Goal: Task Accomplishment & Management: Use online tool/utility

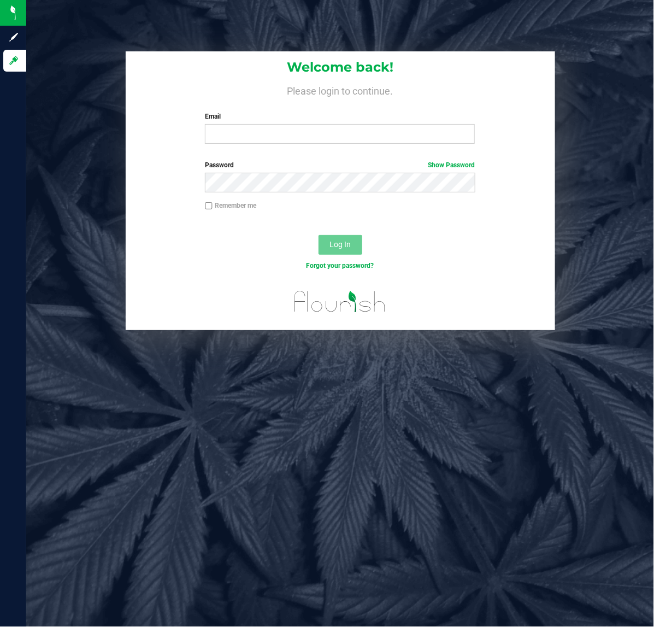
click at [295, 386] on div "Welcome back! Please login to continue. Email Required Please format your email…" at bounding box center [340, 313] width 628 height 627
click at [222, 143] on input "Email" at bounding box center [340, 134] width 270 height 20
type input "[EMAIL_ADDRESS][DOMAIN_NAME]"
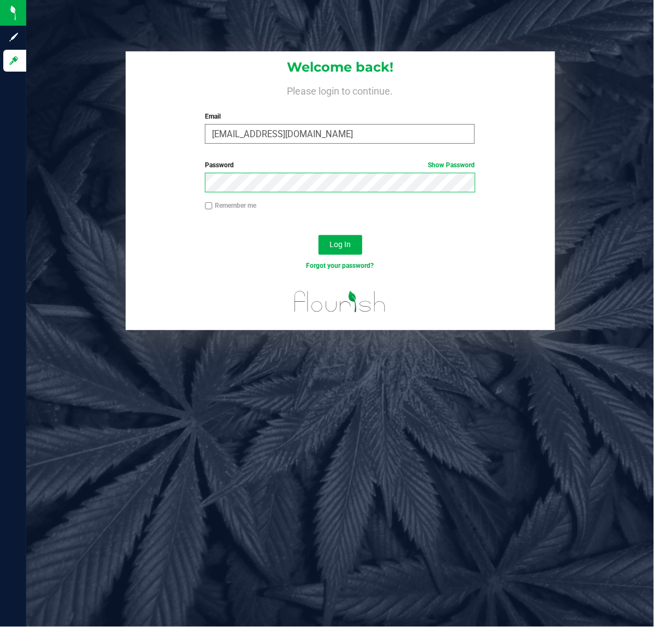
click at [318, 235] on button "Log In" at bounding box center [340, 245] width 44 height 20
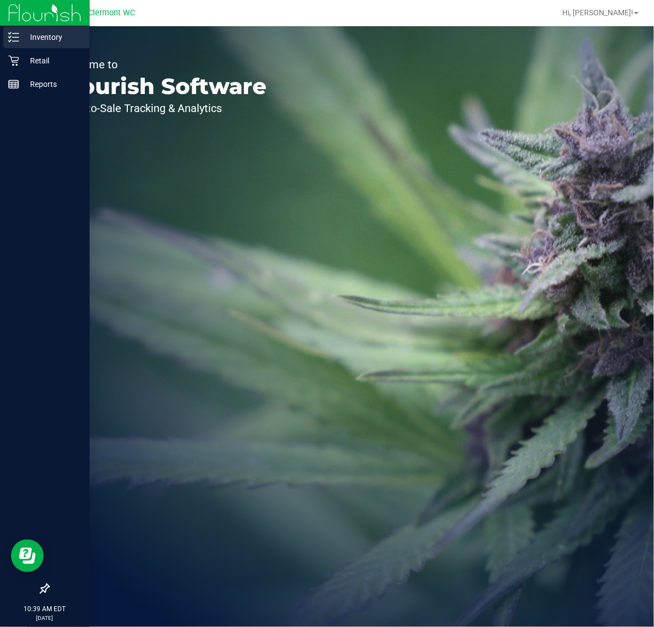
click at [9, 40] on icon at bounding box center [13, 37] width 11 height 11
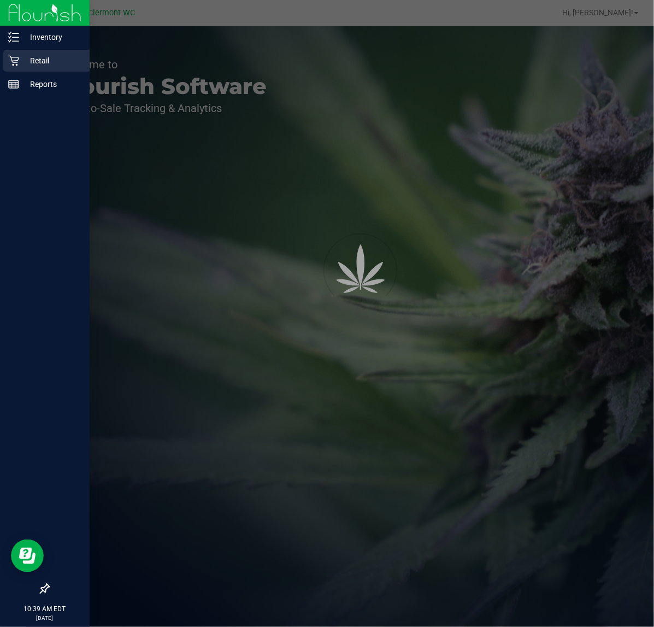
click at [46, 63] on p "Retail" at bounding box center [52, 60] width 66 height 13
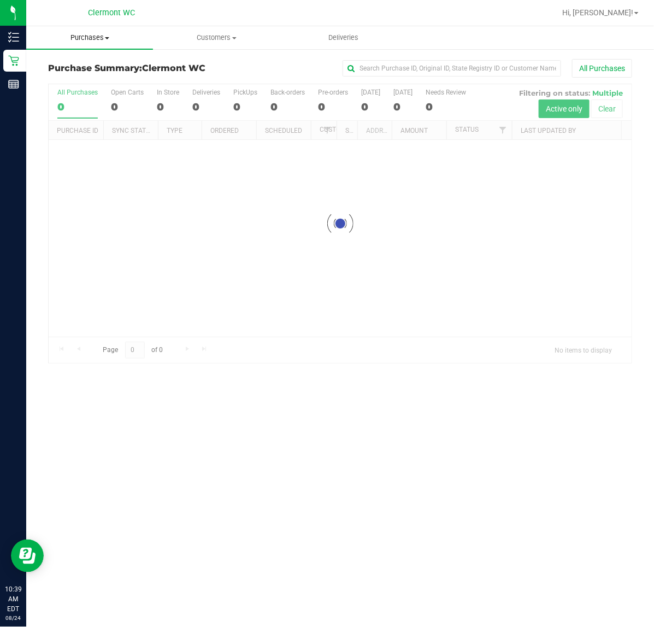
click at [110, 42] on span "Purchases" at bounding box center [89, 38] width 127 height 10
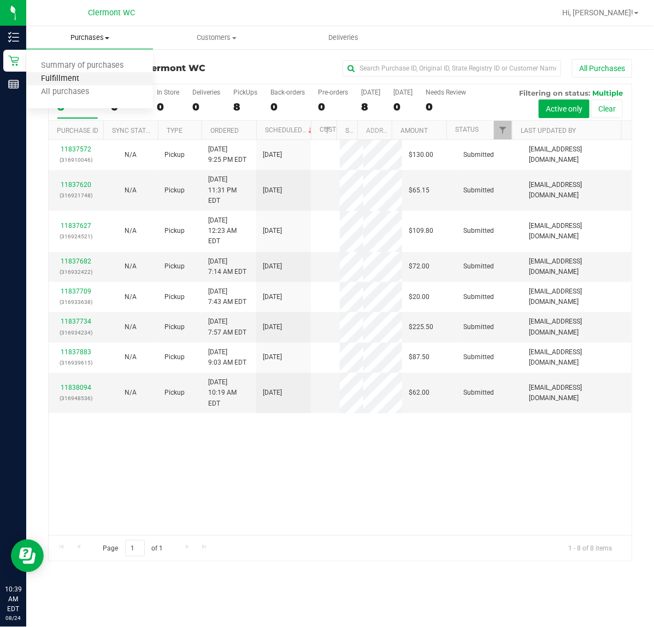
click at [71, 81] on span "Fulfillment" at bounding box center [60, 78] width 68 height 9
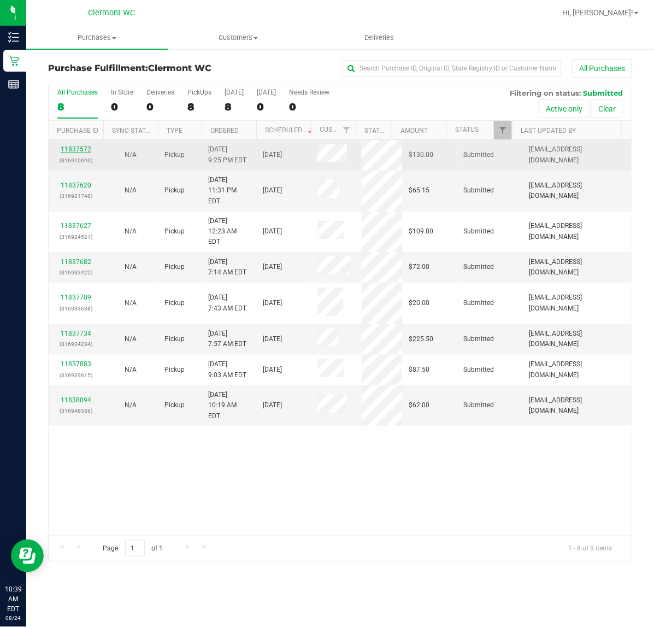
click at [84, 149] on link "11837572" at bounding box center [76, 149] width 31 height 8
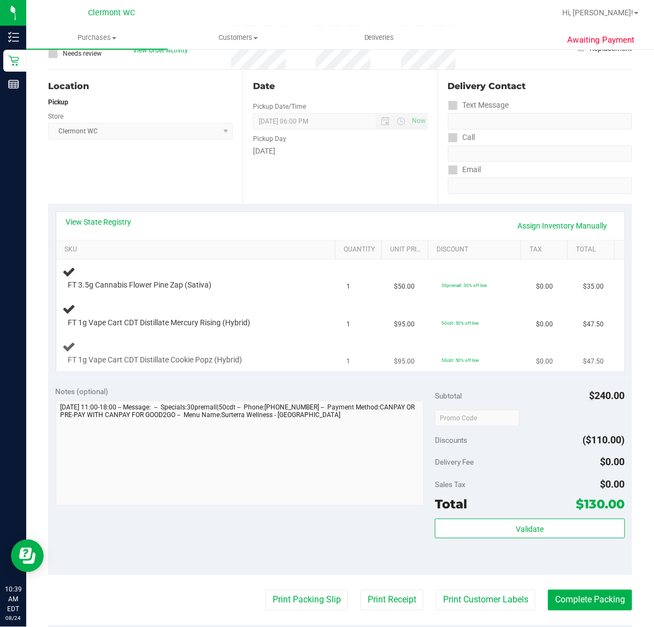
scroll to position [137, 0]
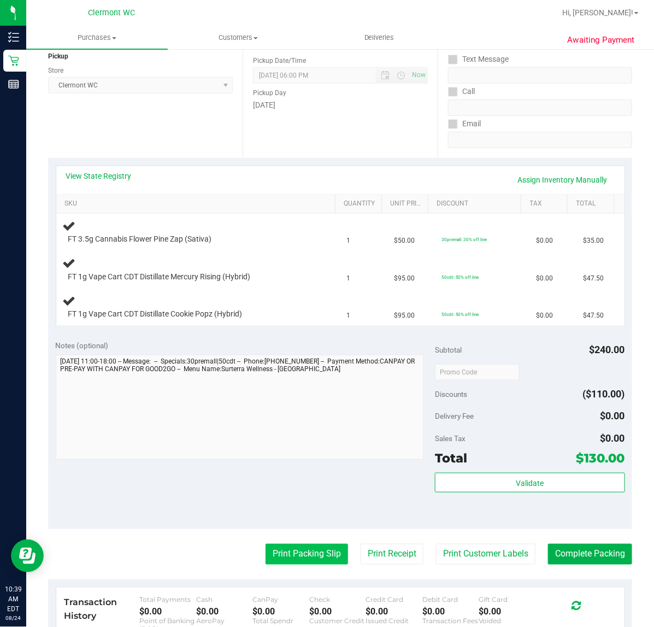
click at [282, 556] on button "Print Packing Slip" at bounding box center [306, 554] width 82 height 21
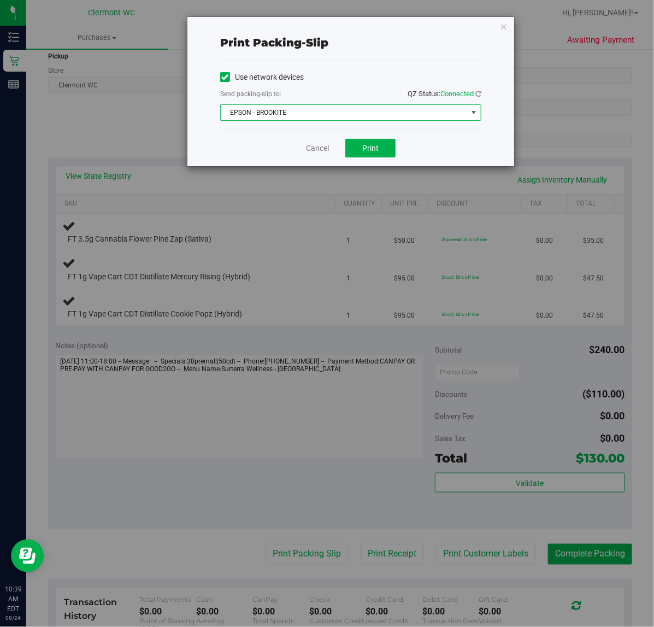
click at [329, 110] on span "EPSON - BROOKITE" at bounding box center [344, 112] width 246 height 15
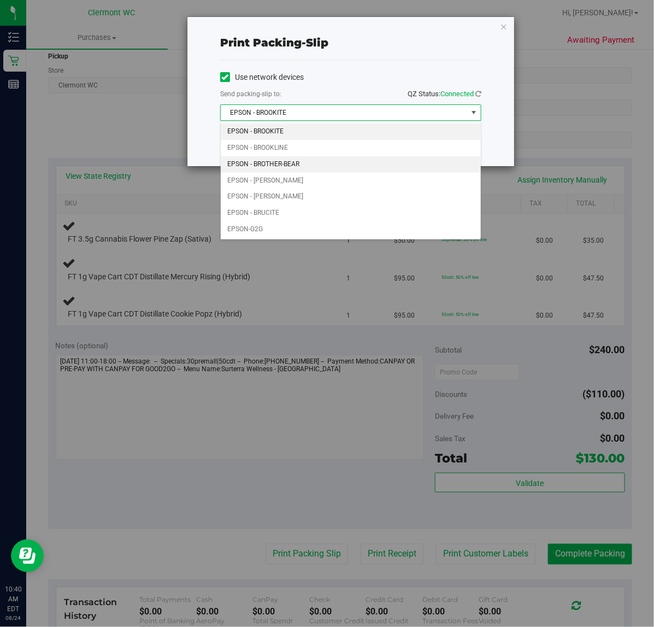
click at [306, 157] on li "EPSON - BROTHER-BEAR" at bounding box center [351, 164] width 260 height 16
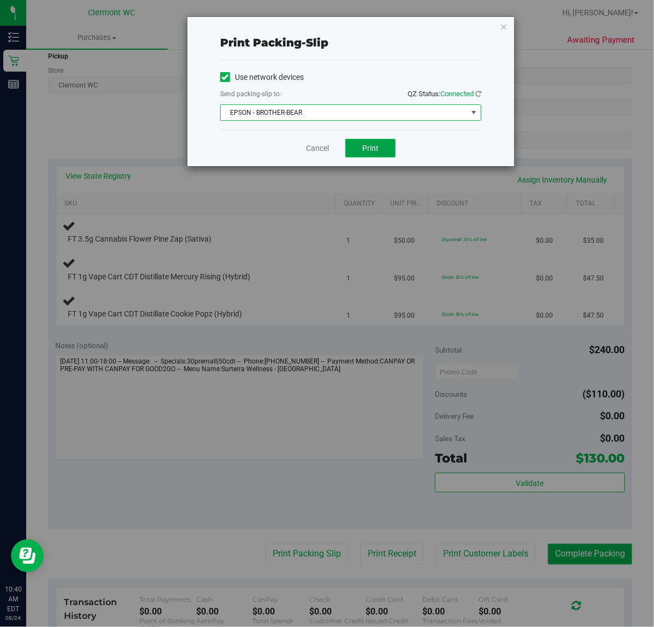
click at [369, 146] on span "Print" at bounding box center [370, 148] width 16 height 9
click at [312, 148] on link "Cancel" at bounding box center [317, 148] width 23 height 11
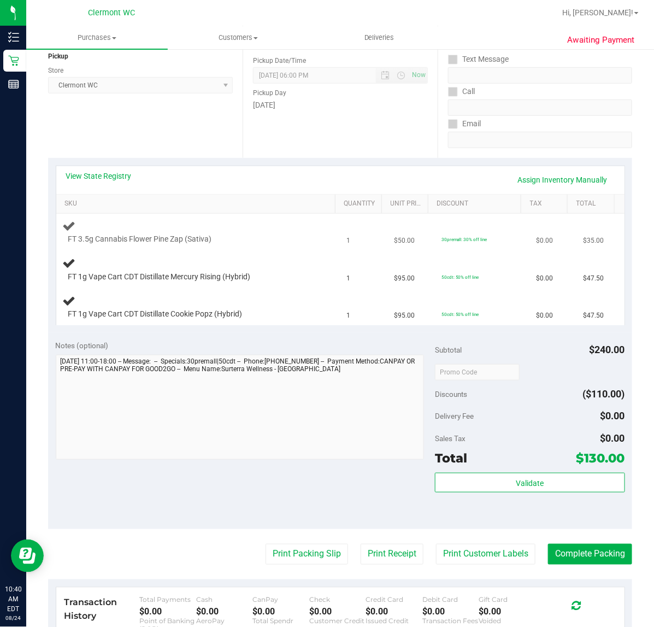
click at [158, 239] on span "FT 3.5g Cannabis Flower Pine Zap (Sativa)" at bounding box center [140, 239] width 144 height 10
drag, startPoint x: 157, startPoint y: 239, endPoint x: 175, endPoint y: 242, distance: 18.3
click at [175, 242] on span "FT 3.5g Cannabis Flower Pine Zap (Sativa)" at bounding box center [140, 239] width 144 height 10
copy span "Pine Zap"
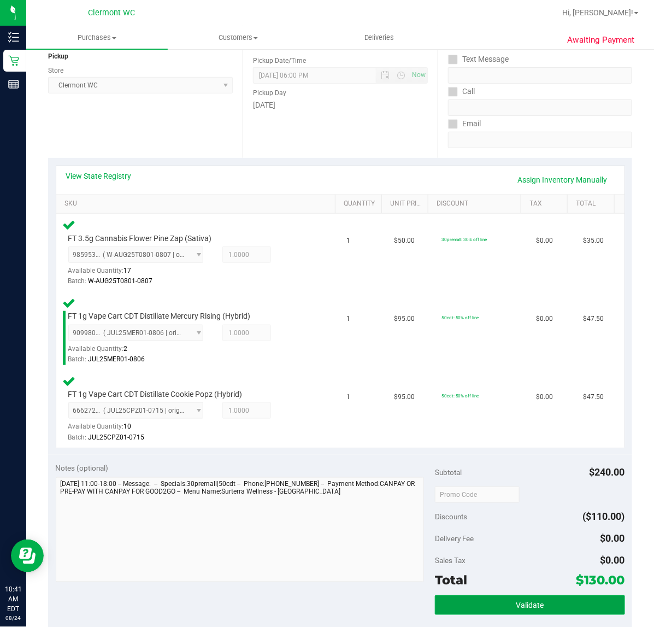
click at [525, 604] on span "Validate" at bounding box center [530, 605] width 28 height 9
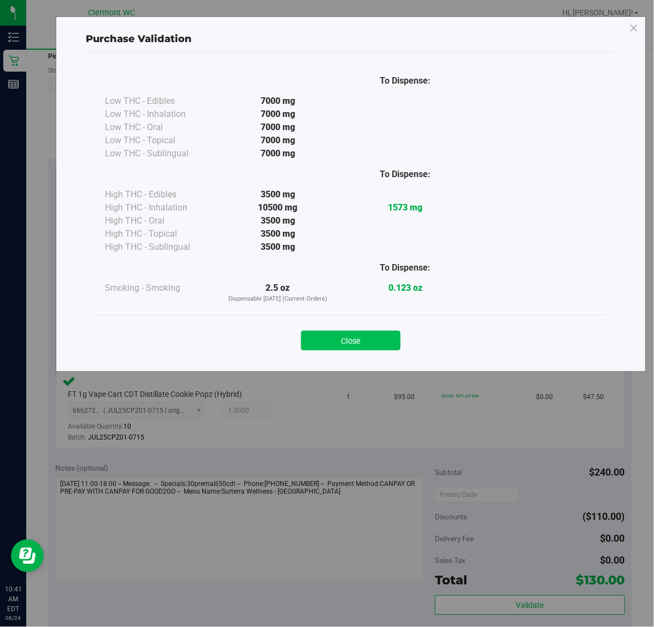
click at [355, 340] on button "Close" at bounding box center [350, 340] width 99 height 20
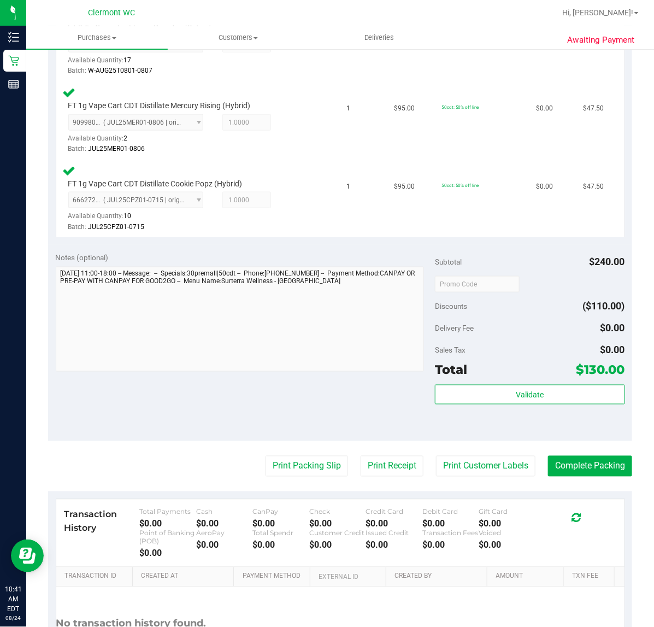
scroll to position [442, 0]
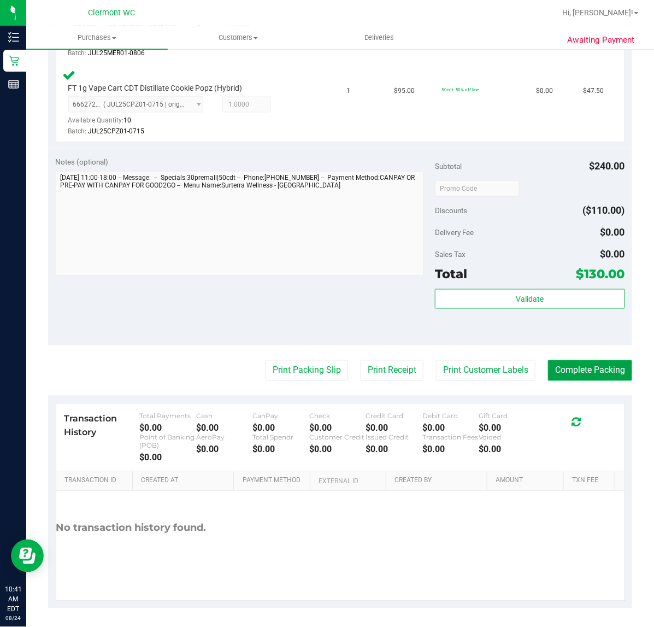
click at [580, 366] on button "Complete Packing" at bounding box center [590, 370] width 84 height 21
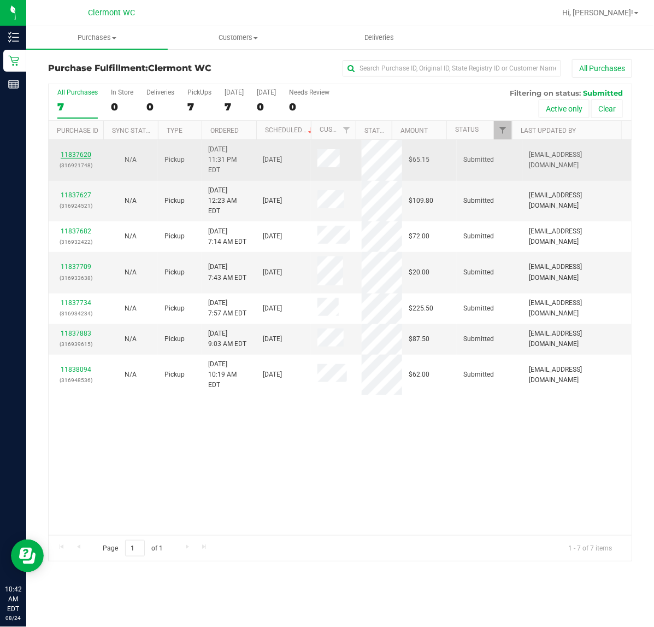
click at [80, 151] on link "11837620" at bounding box center [76, 155] width 31 height 8
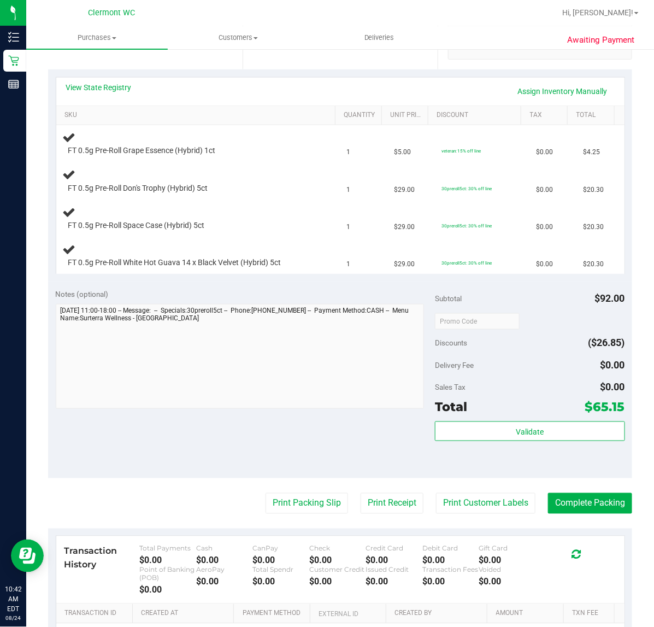
scroll to position [241, 0]
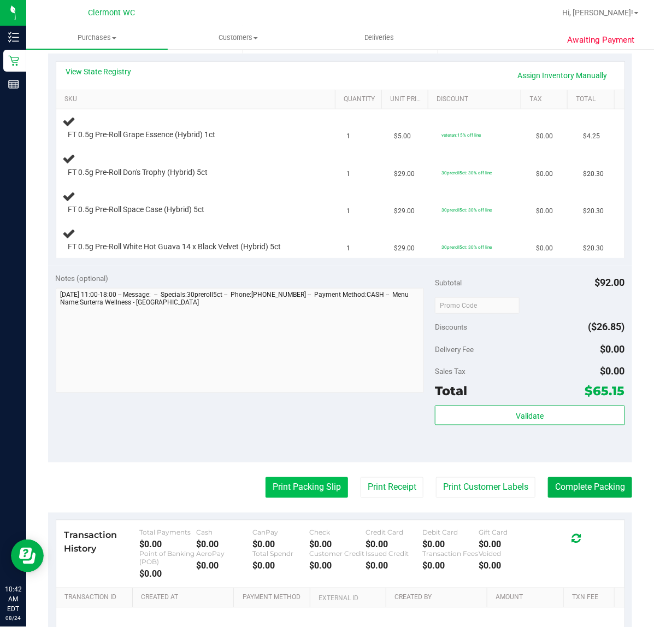
click at [307, 485] on button "Print Packing Slip" at bounding box center [306, 487] width 82 height 21
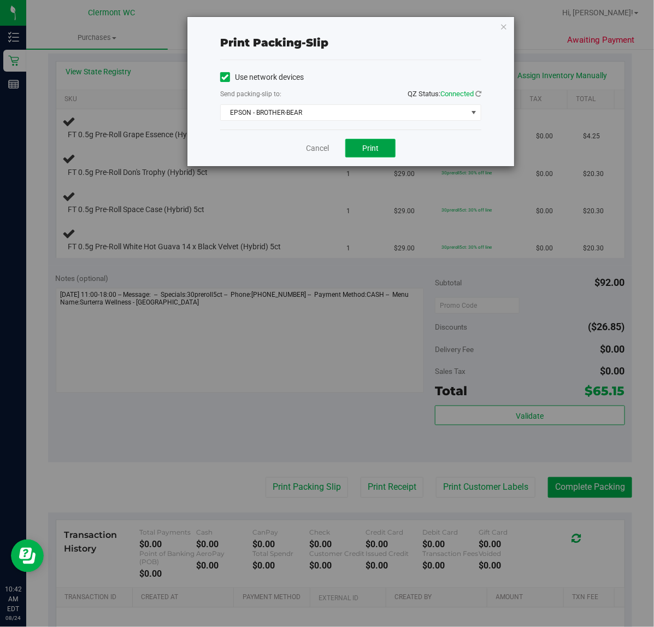
click at [375, 149] on span "Print" at bounding box center [370, 148] width 16 height 9
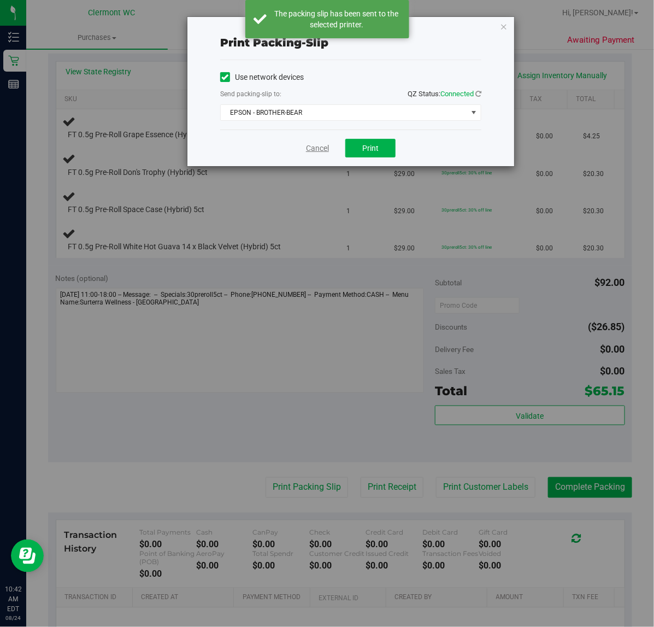
click at [322, 150] on link "Cancel" at bounding box center [317, 148] width 23 height 11
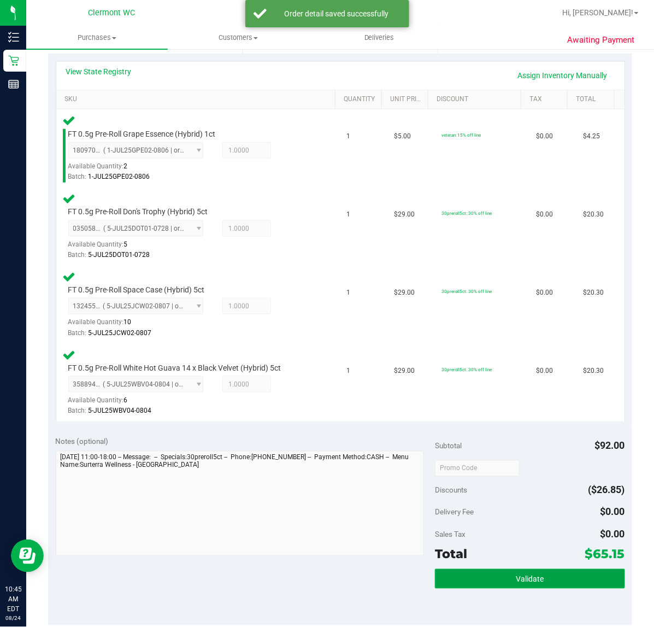
click at [524, 569] on button "Validate" at bounding box center [530, 579] width 190 height 20
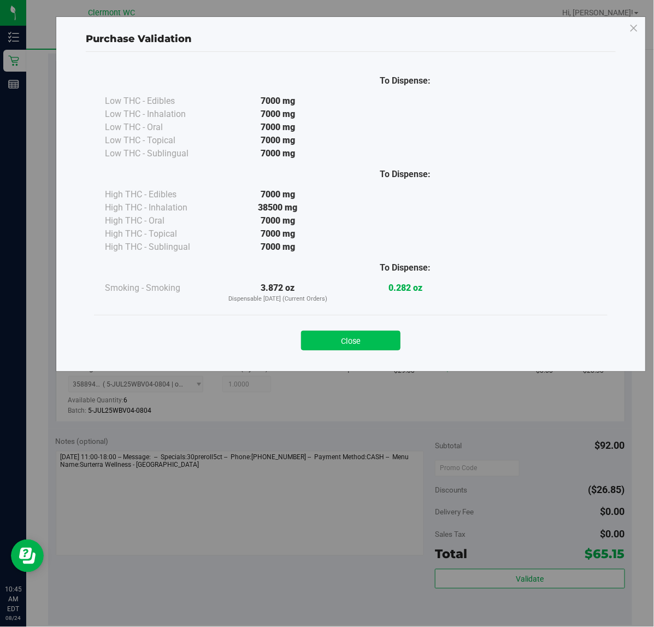
click at [347, 345] on button "Close" at bounding box center [350, 340] width 99 height 20
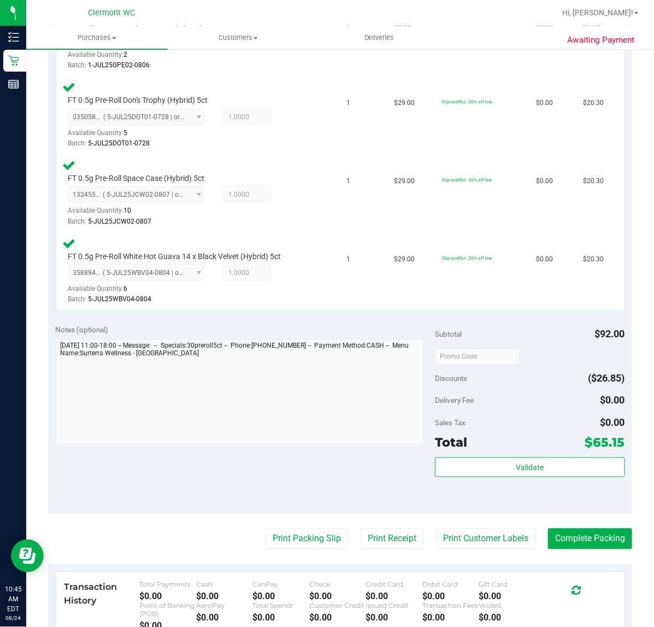
scroll to position [519, 0]
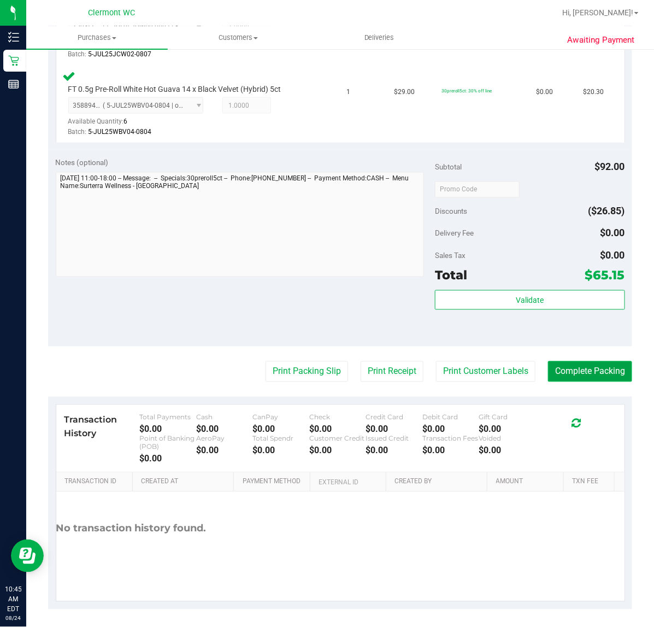
click at [582, 370] on button "Complete Packing" at bounding box center [590, 371] width 84 height 21
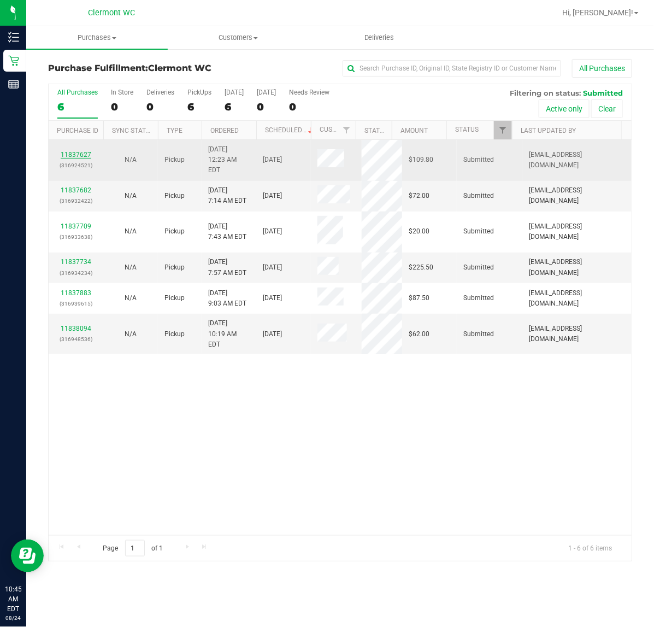
click at [72, 151] on link "11837627" at bounding box center [76, 155] width 31 height 8
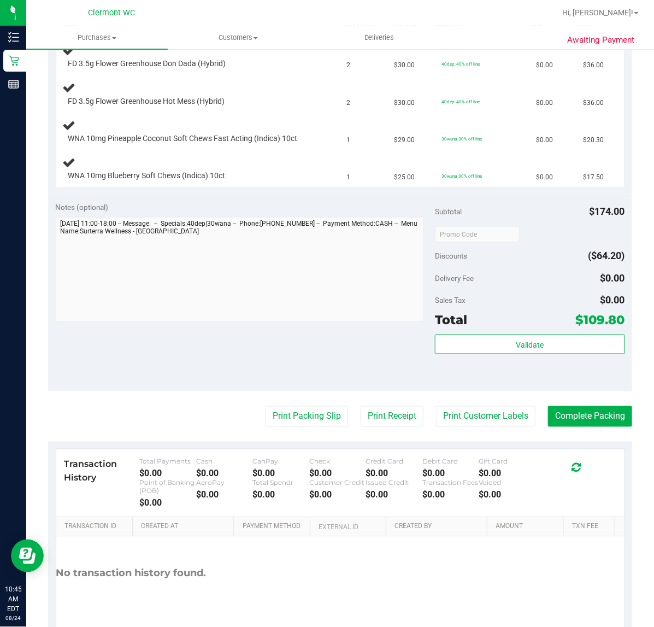
scroll to position [312, 0]
click at [296, 418] on button "Print Packing Slip" at bounding box center [306, 415] width 82 height 21
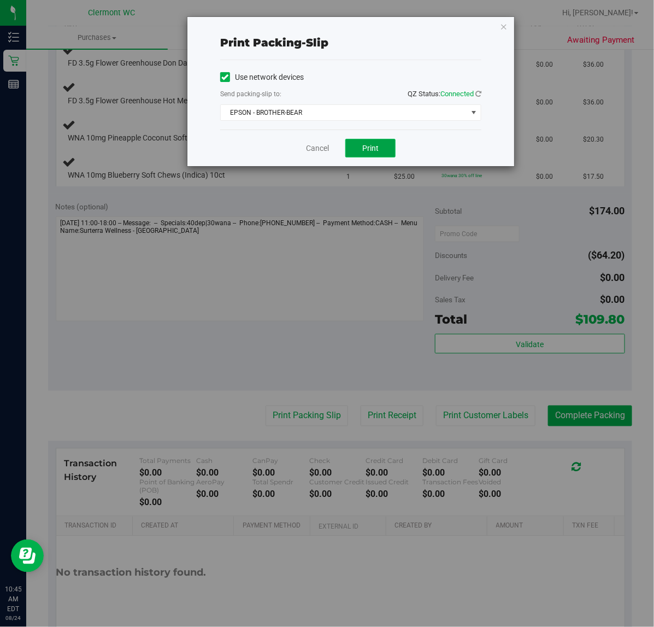
click at [364, 154] on button "Print" at bounding box center [370, 148] width 50 height 19
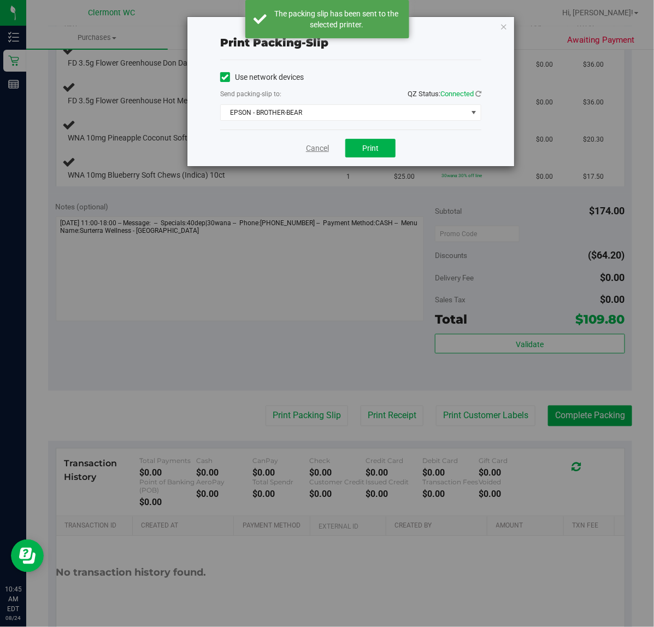
click at [314, 148] on link "Cancel" at bounding box center [317, 148] width 23 height 11
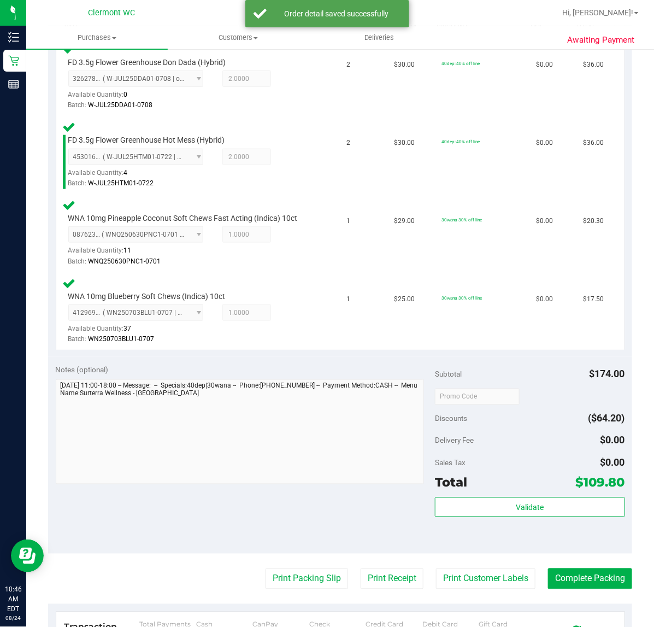
scroll to position [519, 0]
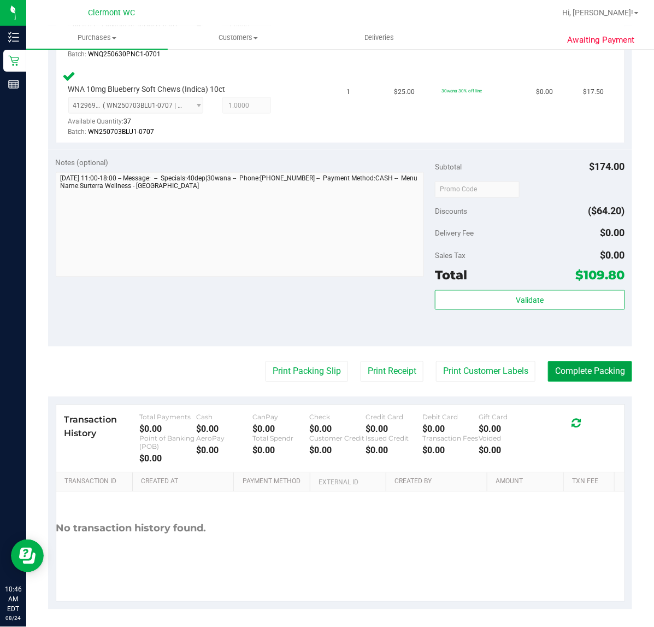
click at [574, 369] on button "Complete Packing" at bounding box center [590, 371] width 84 height 21
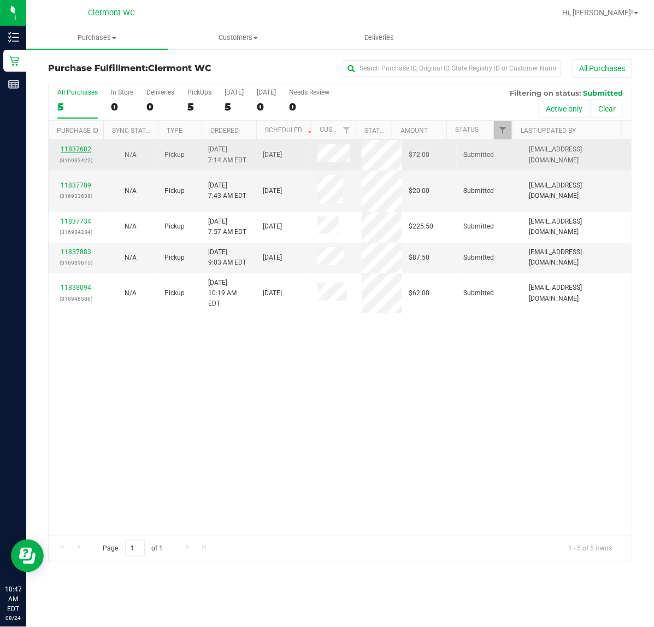
click at [86, 150] on link "11837682" at bounding box center [76, 149] width 31 height 8
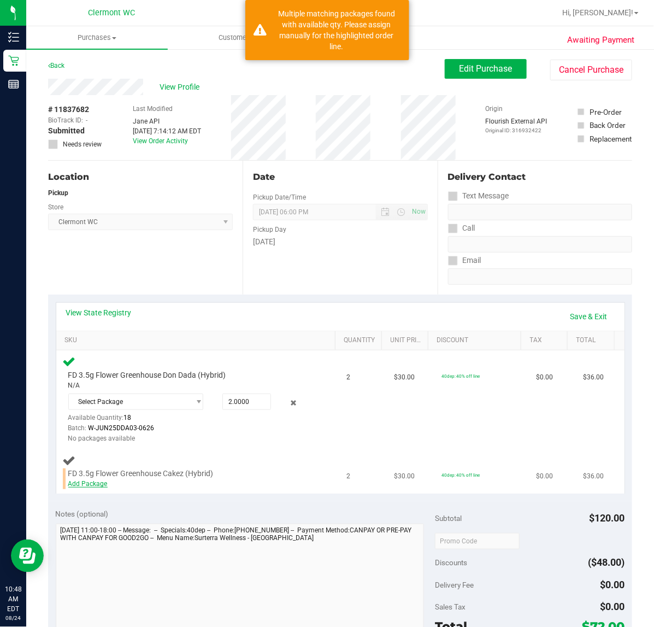
click at [91, 481] on link "Add Package" at bounding box center [87, 484] width 39 height 8
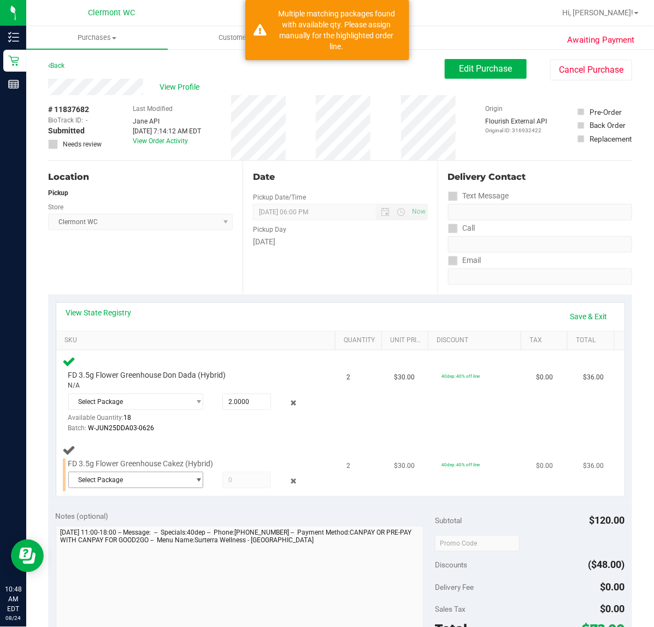
click at [194, 481] on span "select" at bounding box center [198, 479] width 8 height 9
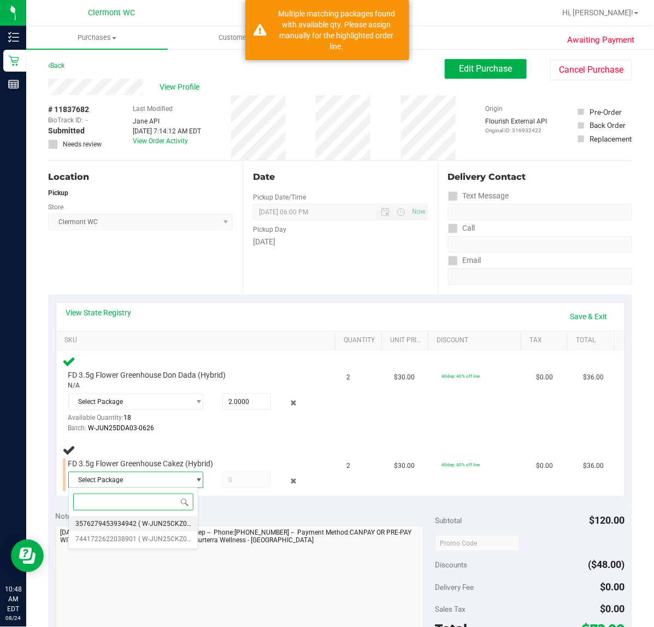
click at [132, 522] on span "3576279453934942" at bounding box center [105, 523] width 61 height 8
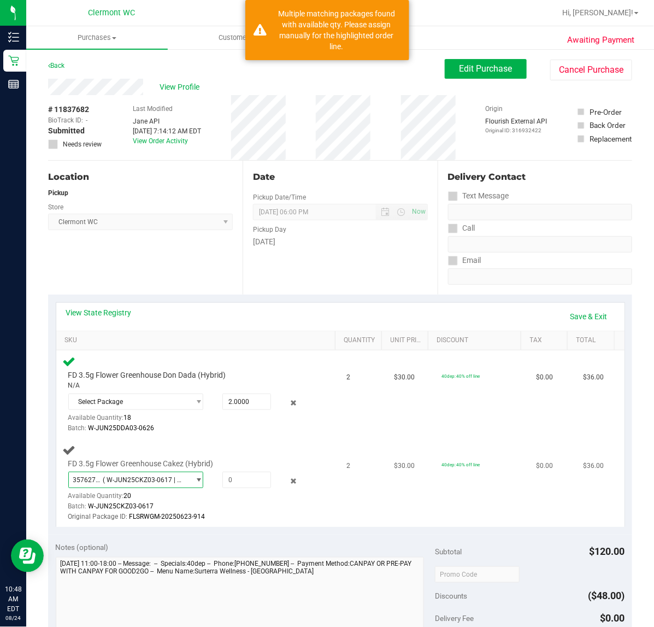
click at [194, 479] on span "select" at bounding box center [198, 479] width 8 height 9
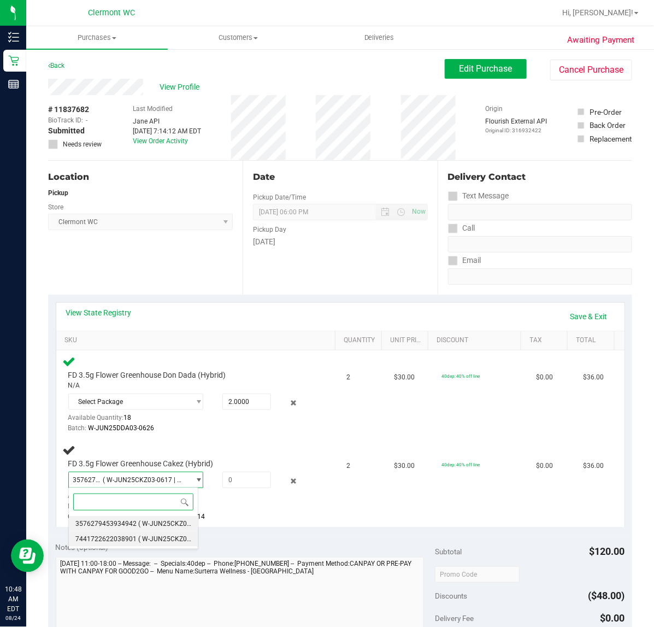
click at [126, 541] on span "7441722622038901" at bounding box center [105, 539] width 61 height 8
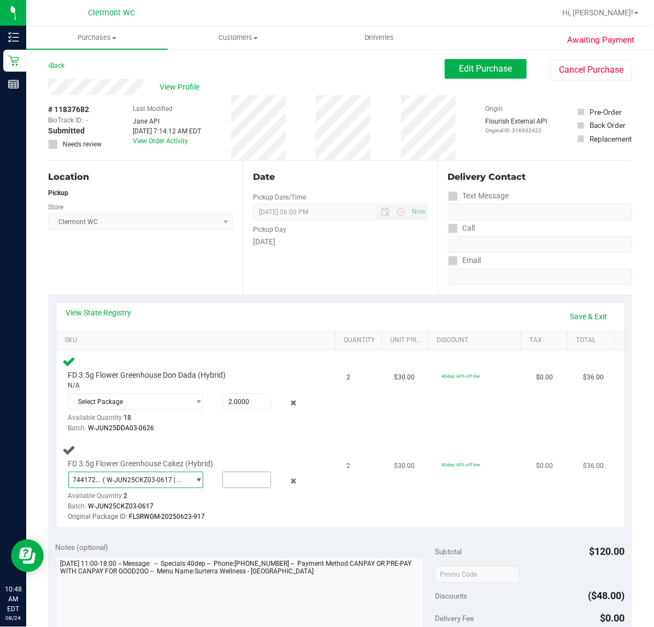
click at [223, 475] on input "text" at bounding box center [247, 479] width 48 height 15
type input "2"
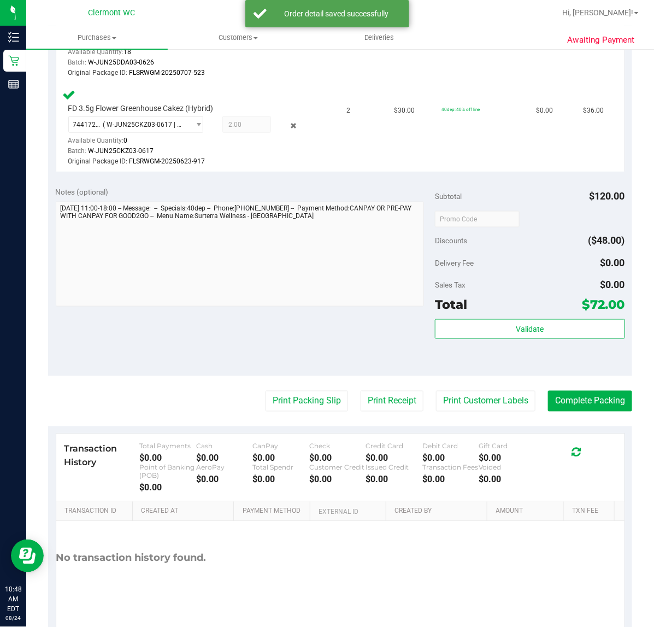
scroll to position [386, 0]
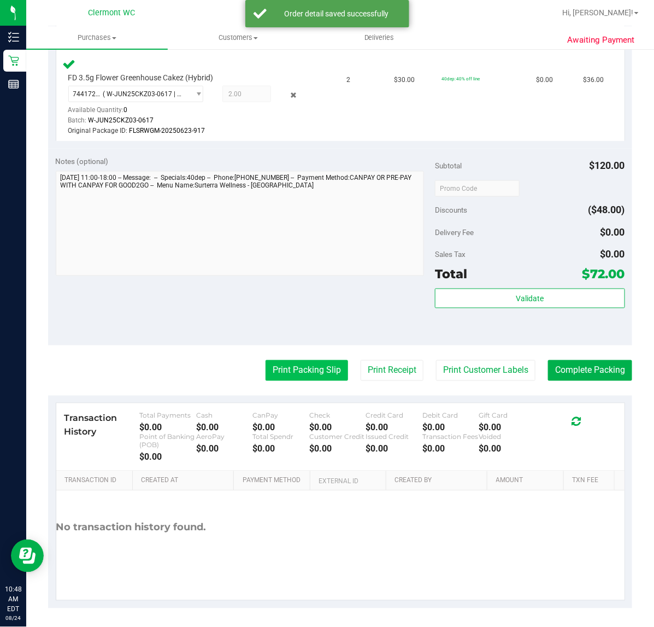
click at [291, 369] on button "Print Packing Slip" at bounding box center [306, 370] width 82 height 21
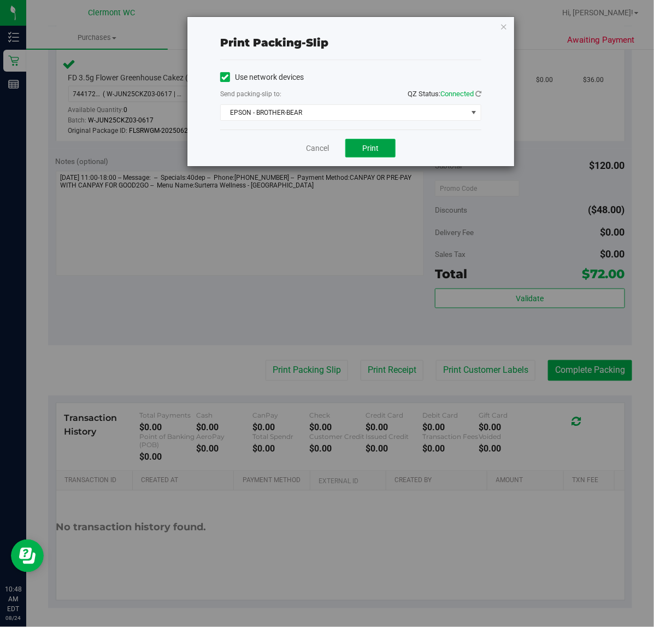
click at [363, 151] on span "Print" at bounding box center [370, 148] width 16 height 9
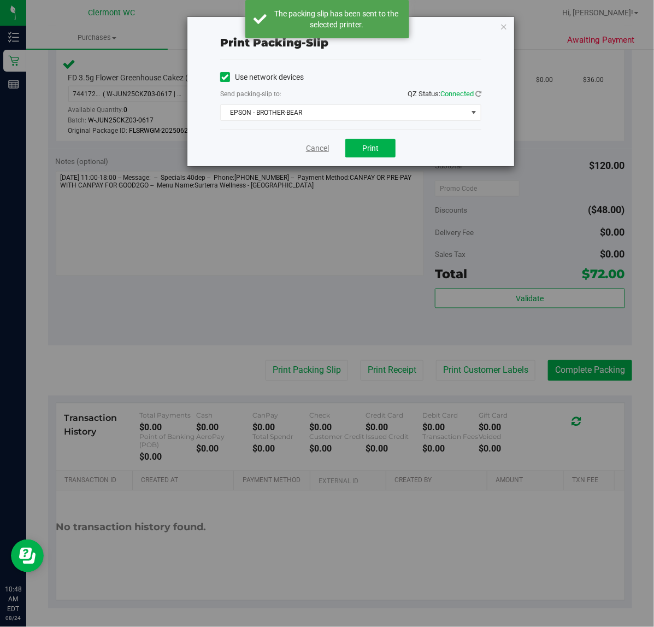
click at [321, 153] on link "Cancel" at bounding box center [317, 148] width 23 height 11
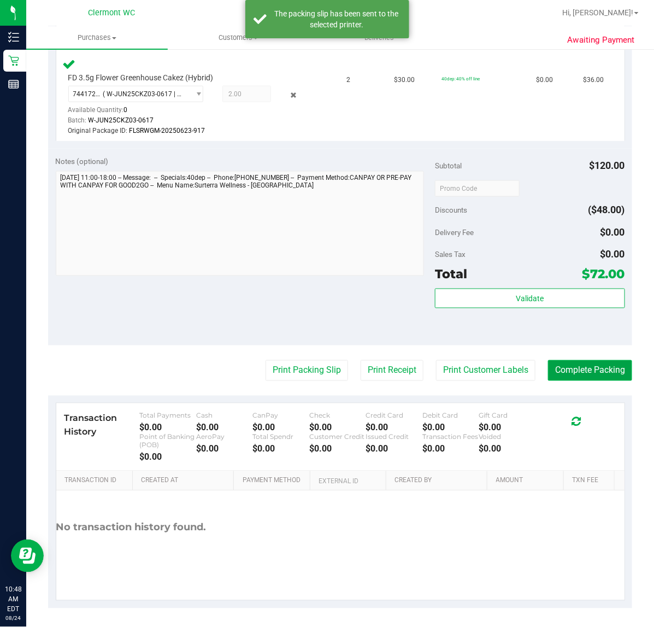
click at [580, 371] on button "Complete Packing" at bounding box center [590, 370] width 84 height 21
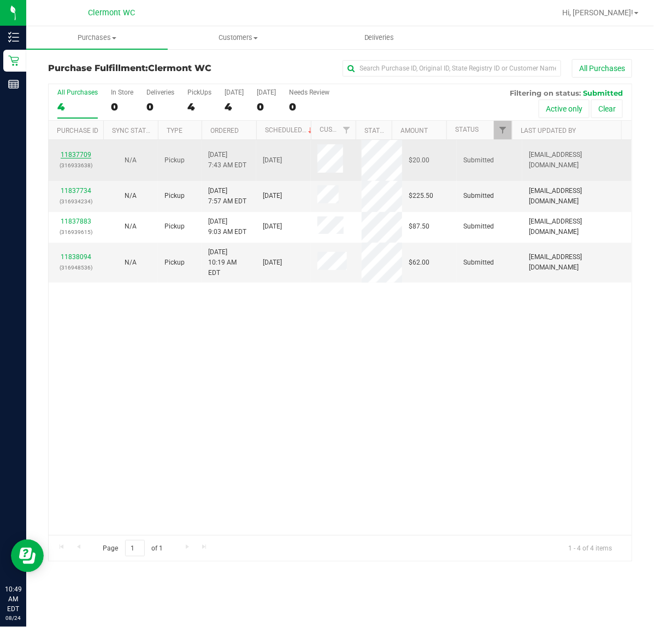
click at [75, 156] on link "11837709" at bounding box center [76, 155] width 31 height 8
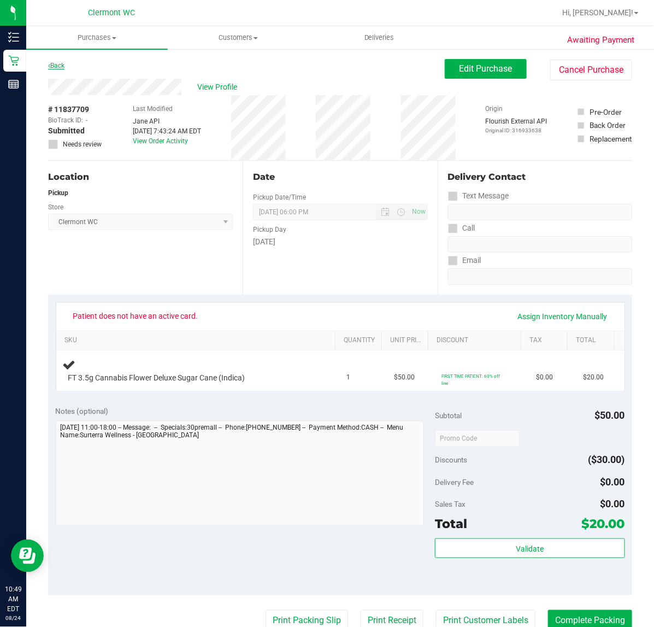
click at [53, 64] on link "Back" at bounding box center [56, 66] width 16 height 8
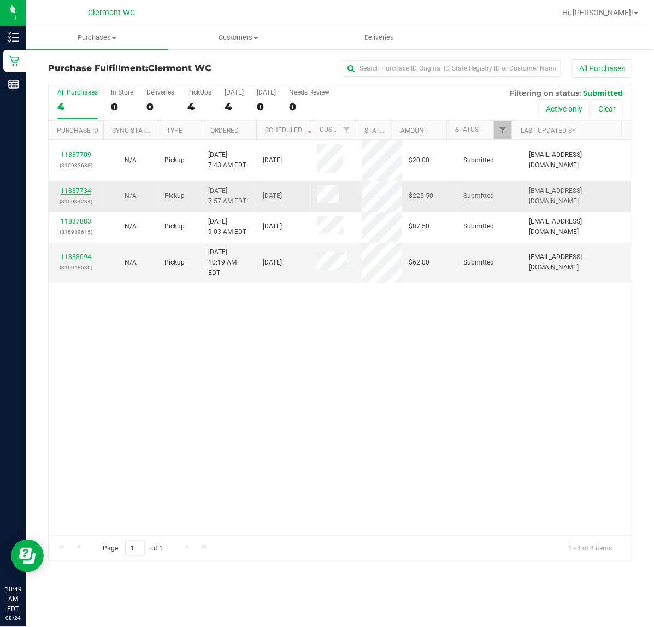
click at [67, 190] on link "11837734" at bounding box center [76, 191] width 31 height 8
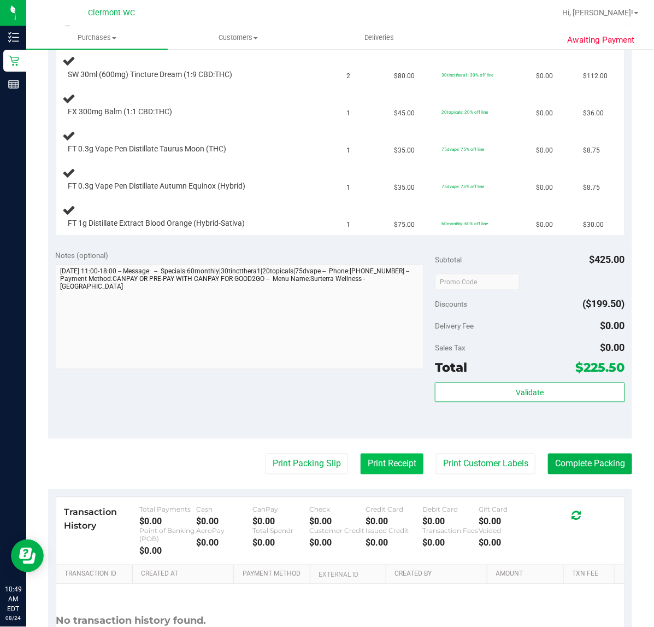
scroll to position [341, 0]
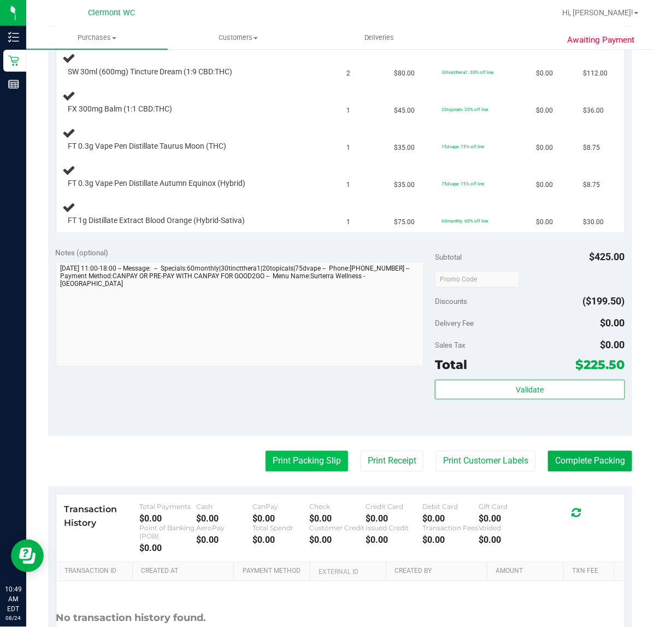
click at [299, 462] on button "Print Packing Slip" at bounding box center [306, 461] width 82 height 21
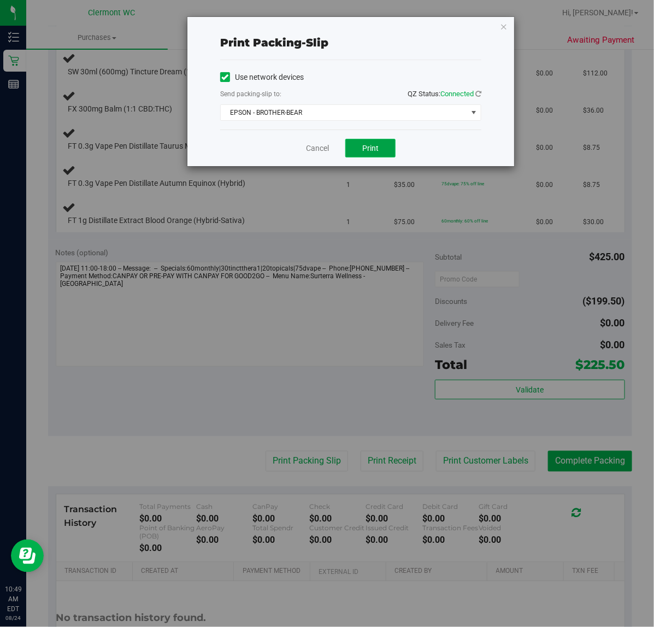
click at [371, 146] on span "Print" at bounding box center [370, 148] width 16 height 9
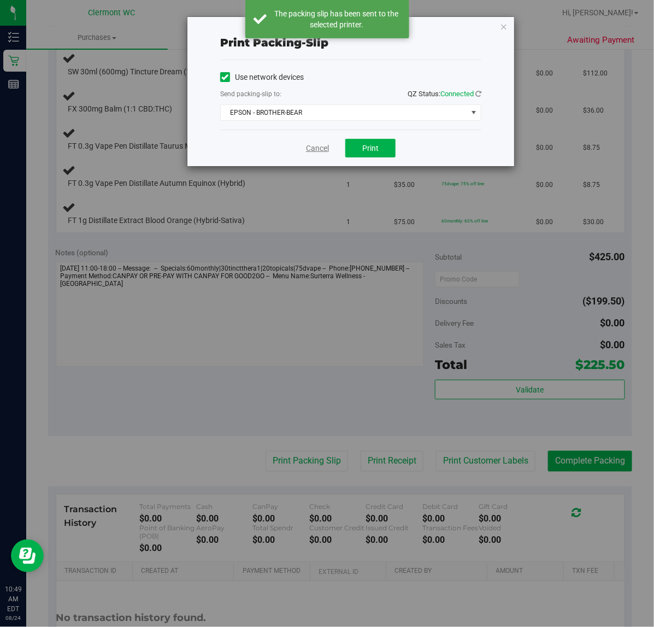
click at [316, 149] on link "Cancel" at bounding box center [317, 148] width 23 height 11
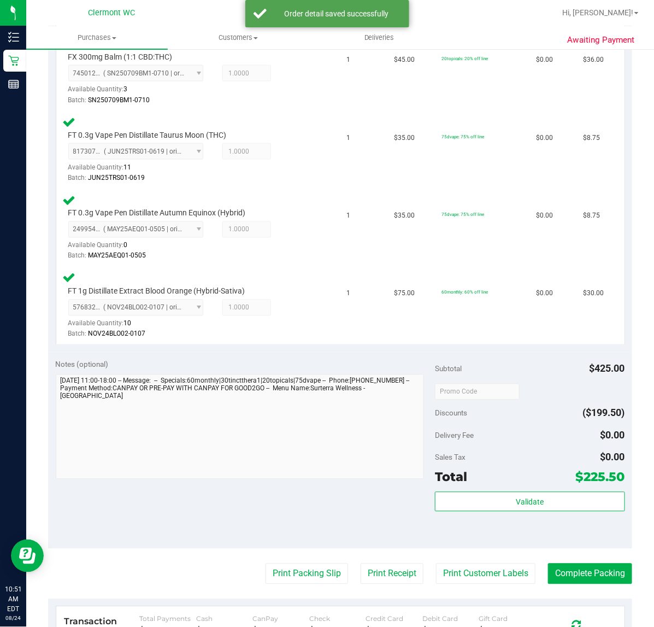
scroll to position [473, 0]
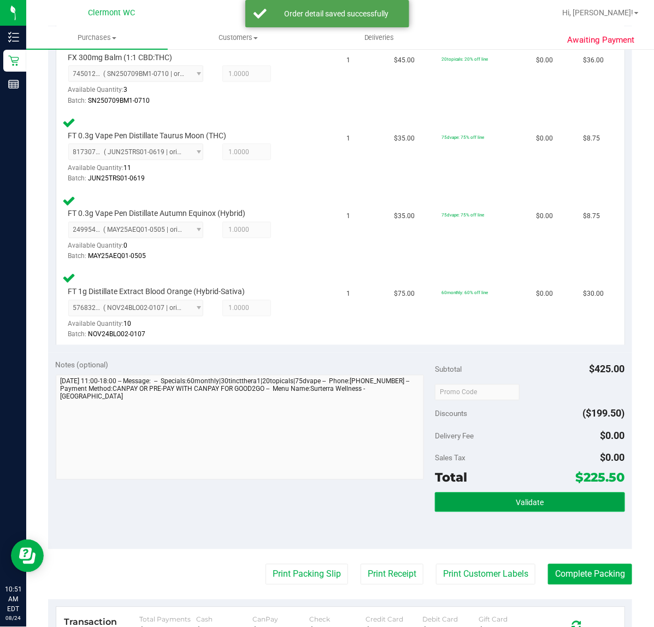
click at [476, 501] on button "Validate" at bounding box center [530, 502] width 190 height 20
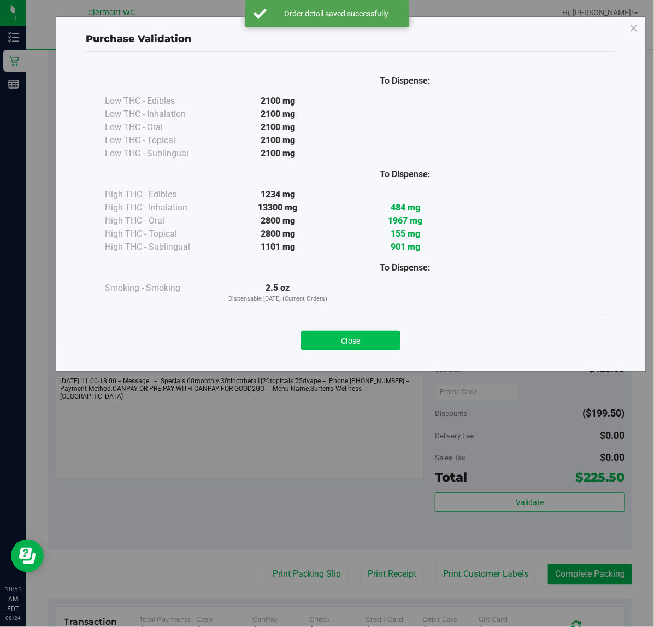
click at [348, 339] on button "Close" at bounding box center [350, 340] width 99 height 20
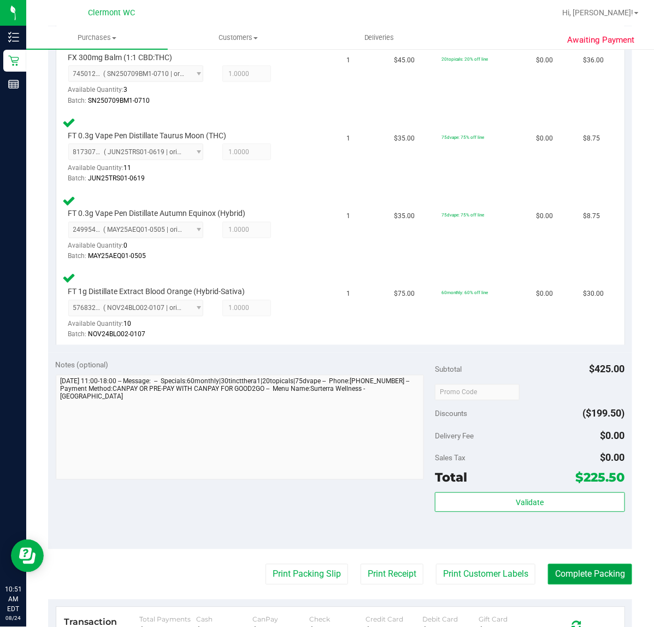
click at [574, 572] on button "Complete Packing" at bounding box center [590, 574] width 84 height 21
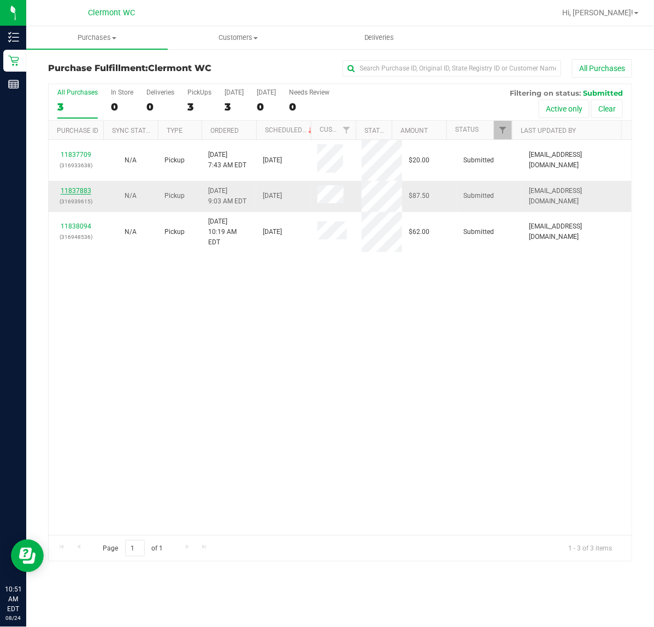
click at [75, 192] on link "11837883" at bounding box center [76, 191] width 31 height 8
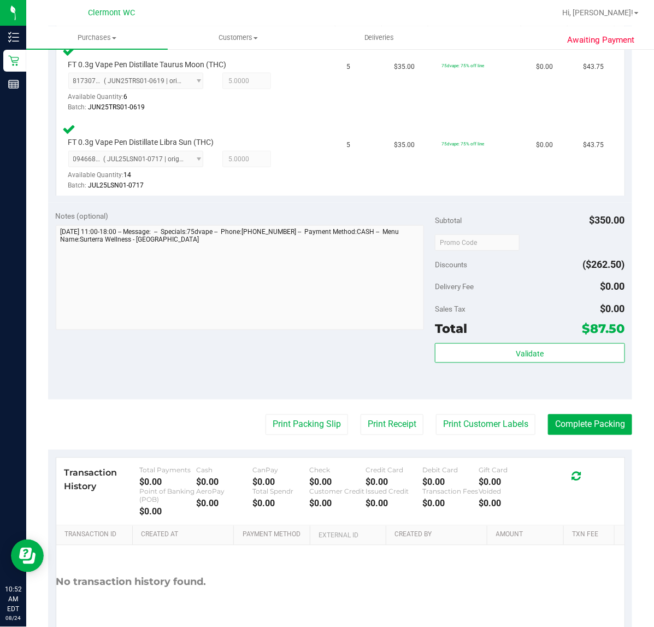
scroll to position [314, 0]
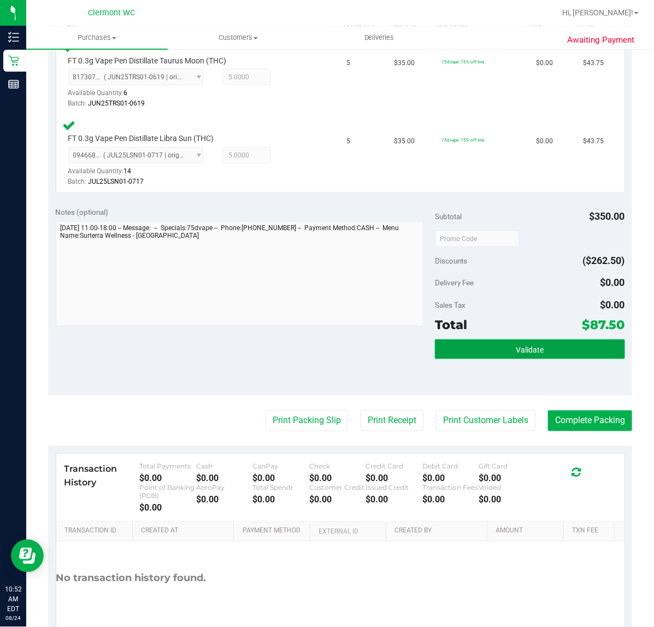
click at [480, 353] on button "Validate" at bounding box center [530, 349] width 190 height 20
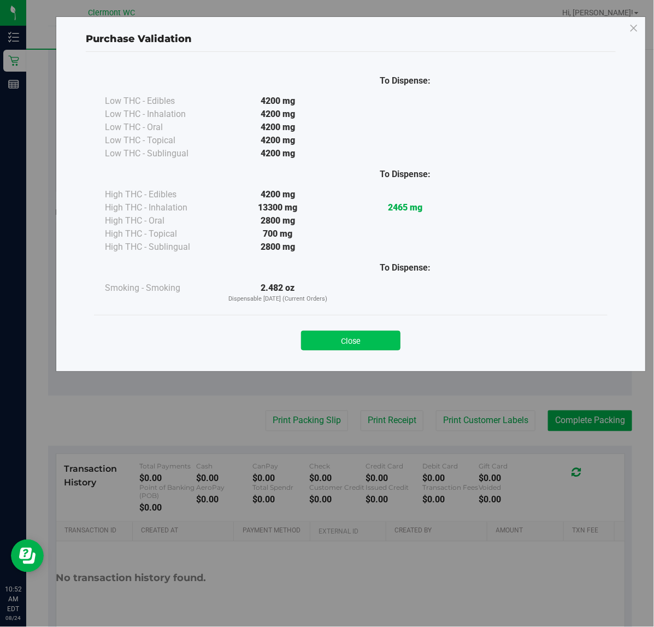
click at [354, 344] on button "Close" at bounding box center [350, 340] width 99 height 20
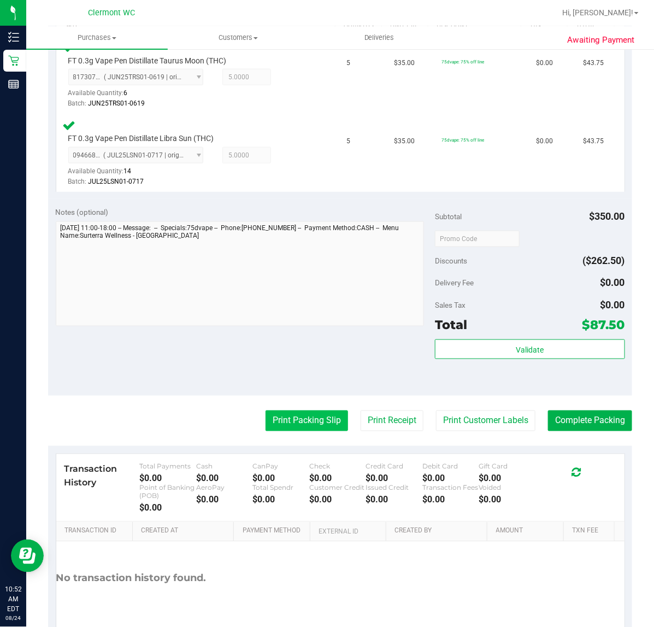
click at [295, 421] on button "Print Packing Slip" at bounding box center [306, 420] width 82 height 21
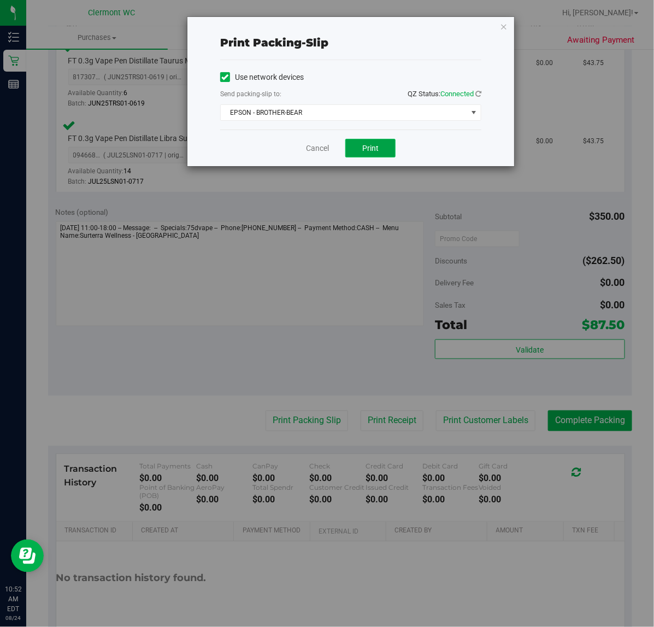
click at [353, 152] on button "Print" at bounding box center [370, 148] width 50 height 19
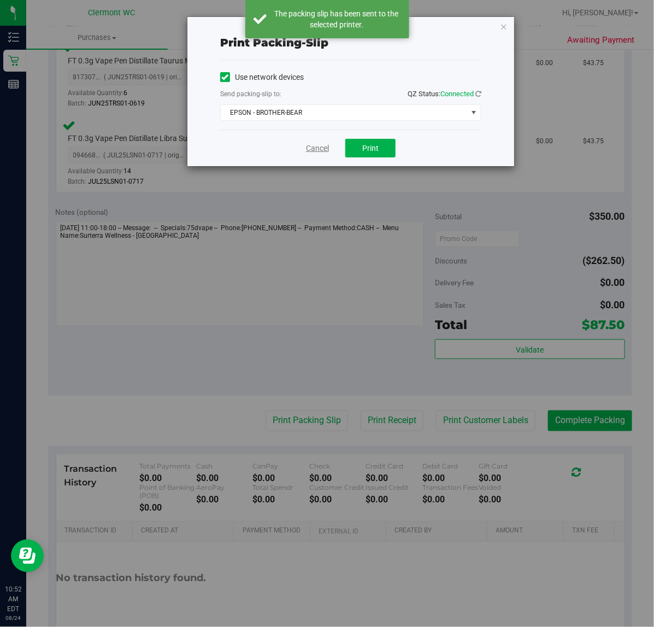
click at [317, 151] on link "Cancel" at bounding box center [317, 148] width 23 height 11
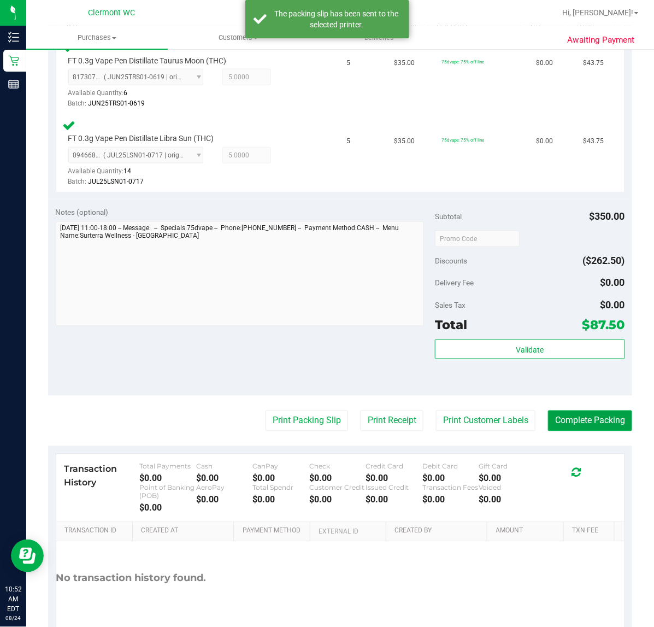
click at [594, 421] on button "Complete Packing" at bounding box center [590, 420] width 84 height 21
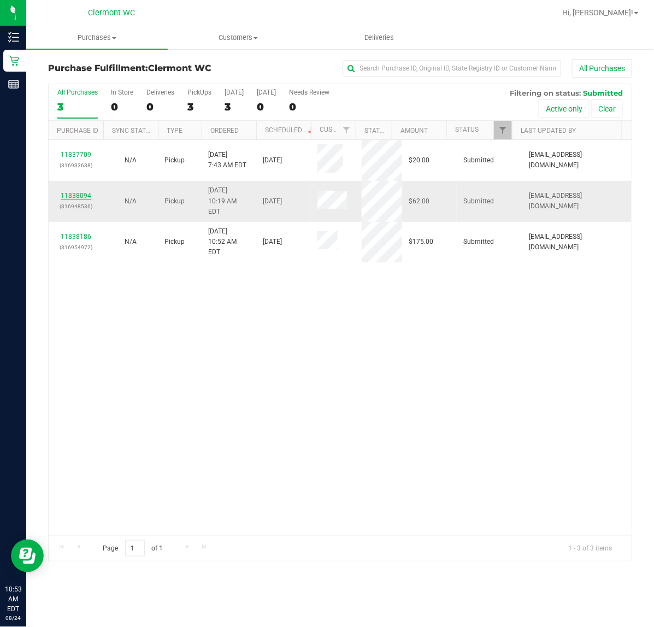
click at [76, 192] on link "11838094" at bounding box center [76, 196] width 31 height 8
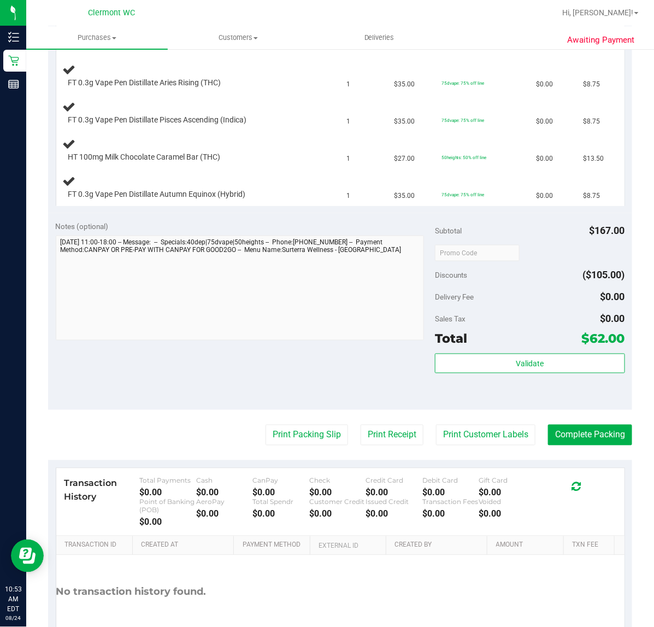
scroll to position [434, 0]
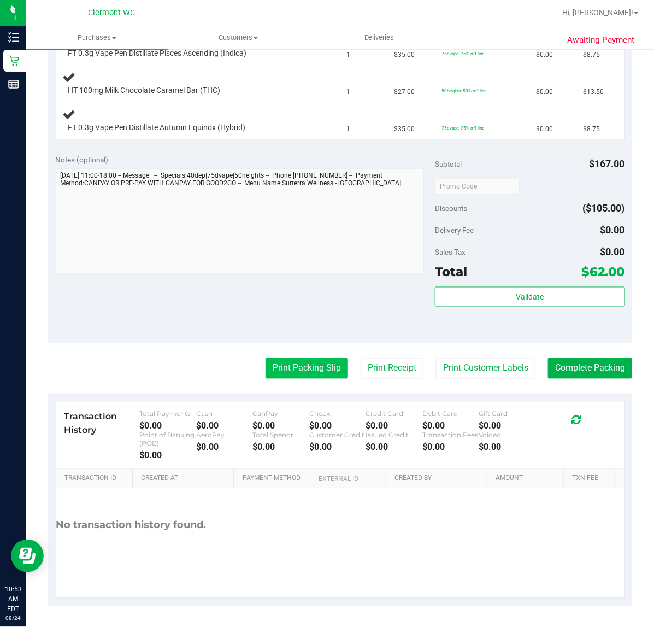
click at [309, 372] on button "Print Packing Slip" at bounding box center [306, 368] width 82 height 21
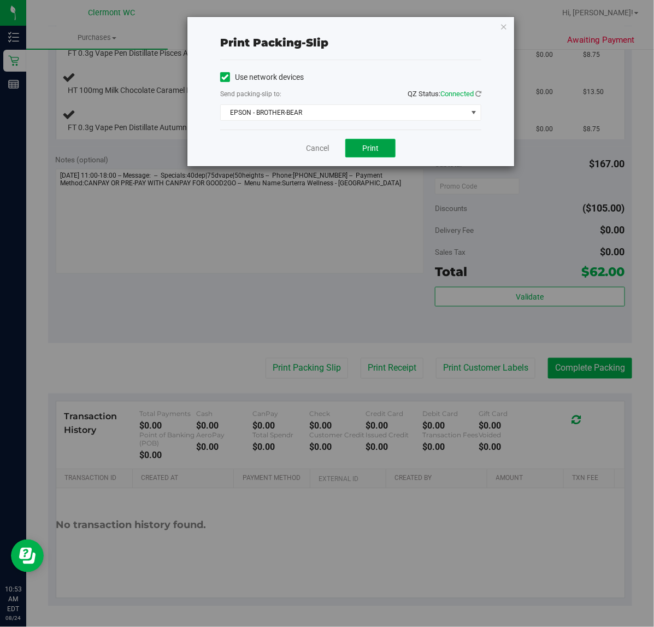
click at [372, 139] on button "Print" at bounding box center [370, 148] width 50 height 19
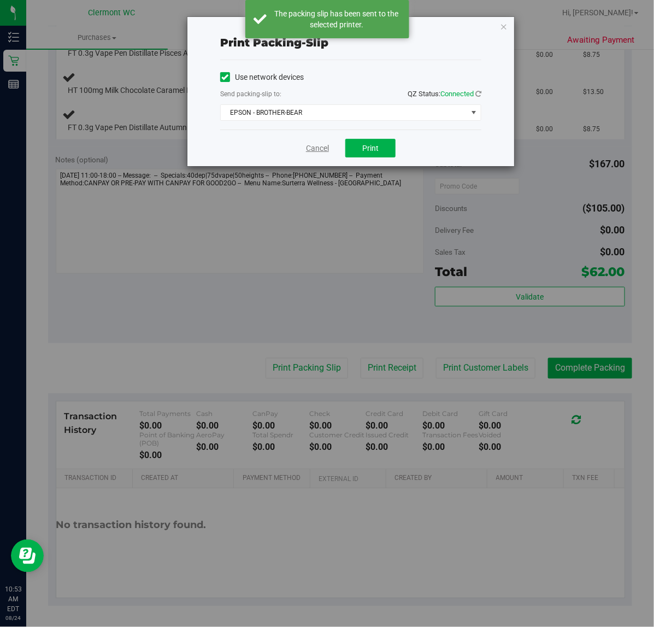
click at [318, 148] on link "Cancel" at bounding box center [317, 148] width 23 height 11
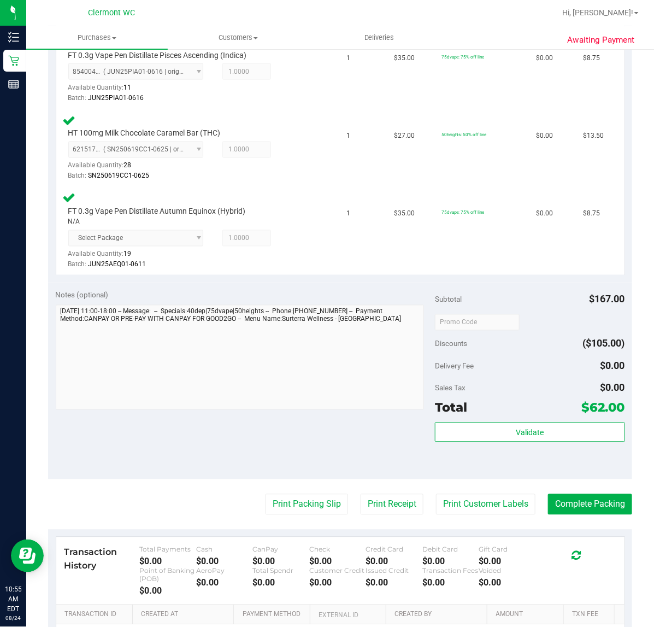
scroll to position [556, 0]
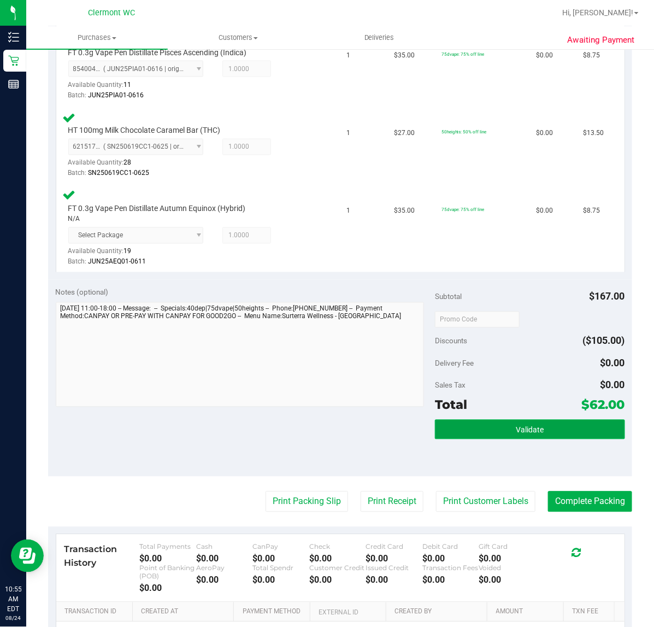
click at [512, 432] on button "Validate" at bounding box center [530, 430] width 190 height 20
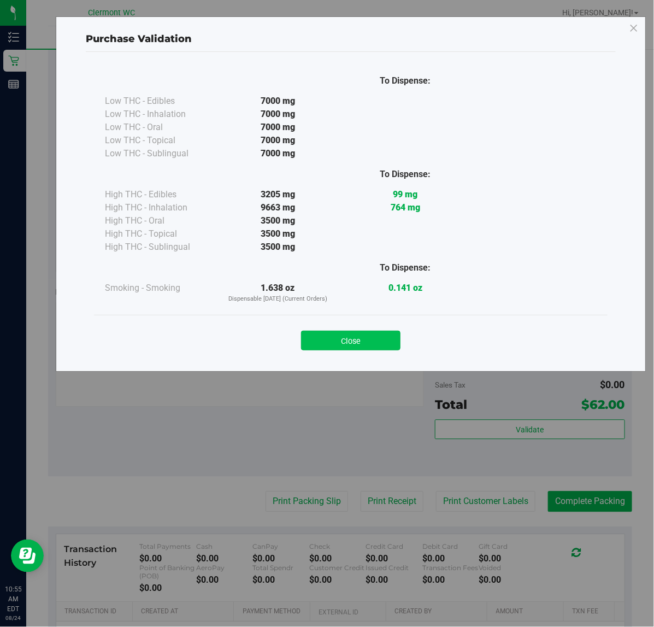
click at [340, 336] on button "Close" at bounding box center [350, 340] width 99 height 20
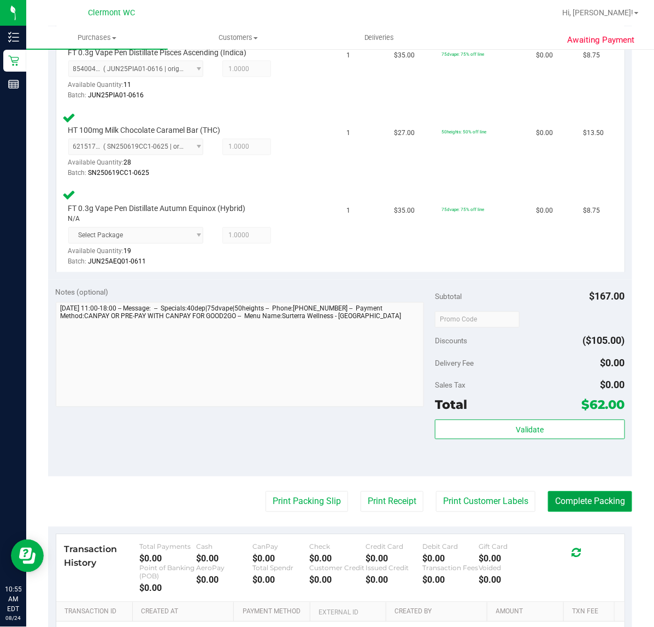
click at [588, 498] on button "Complete Packing" at bounding box center [590, 501] width 84 height 21
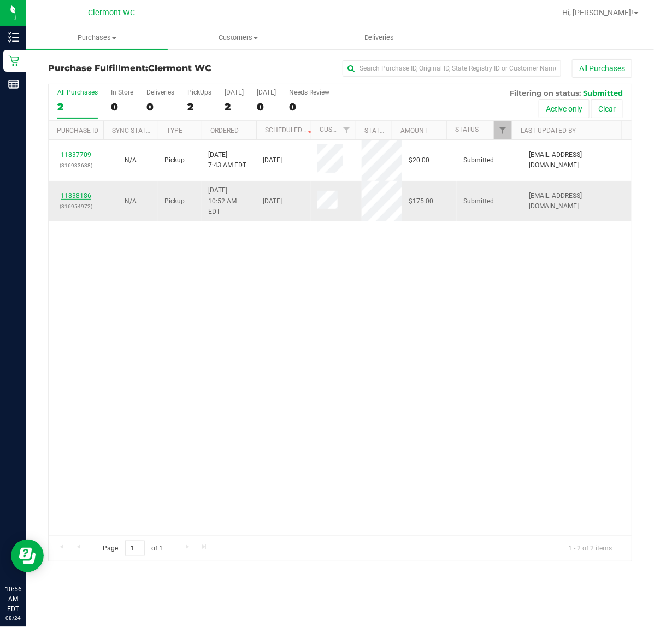
click at [78, 192] on link "11838186" at bounding box center [76, 196] width 31 height 8
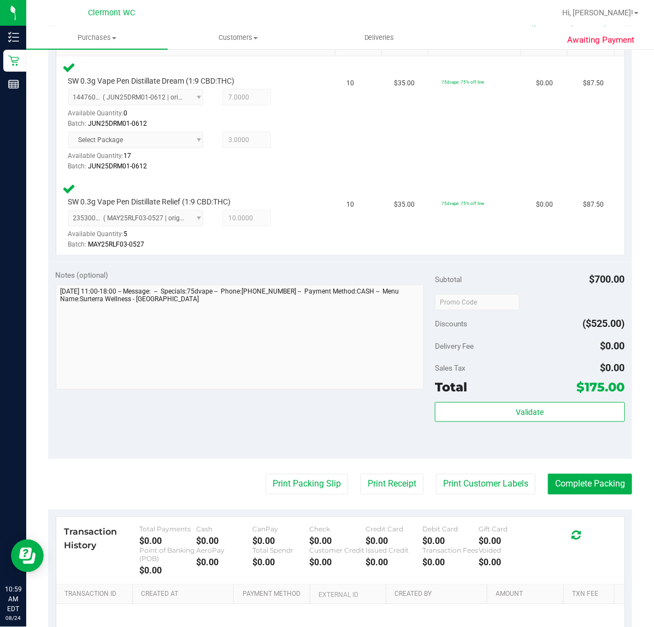
scroll to position [308, 0]
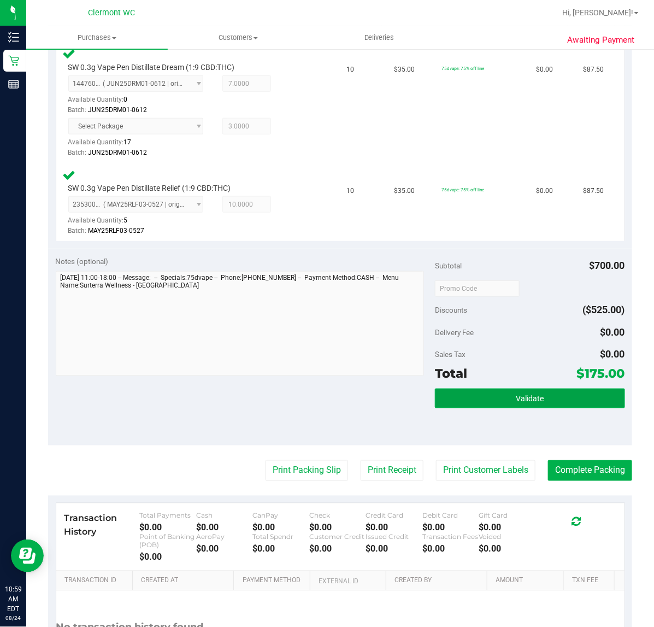
click at [487, 398] on button "Validate" at bounding box center [530, 398] width 190 height 20
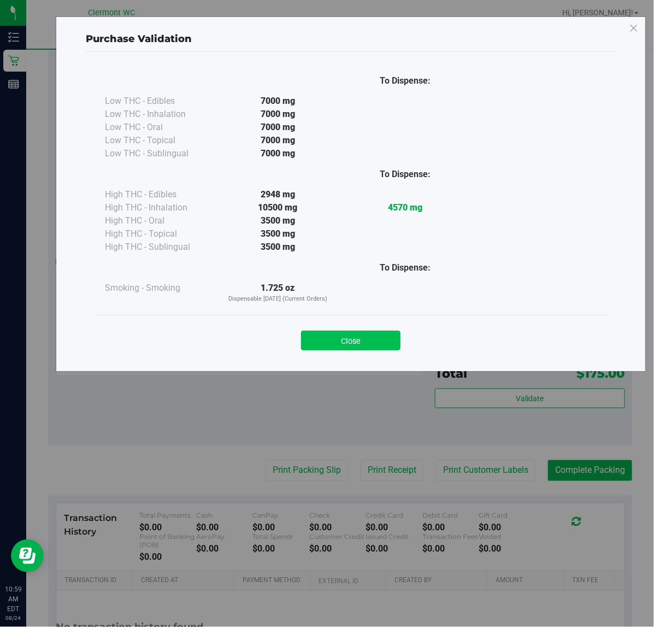
click at [326, 345] on button "Close" at bounding box center [350, 340] width 99 height 20
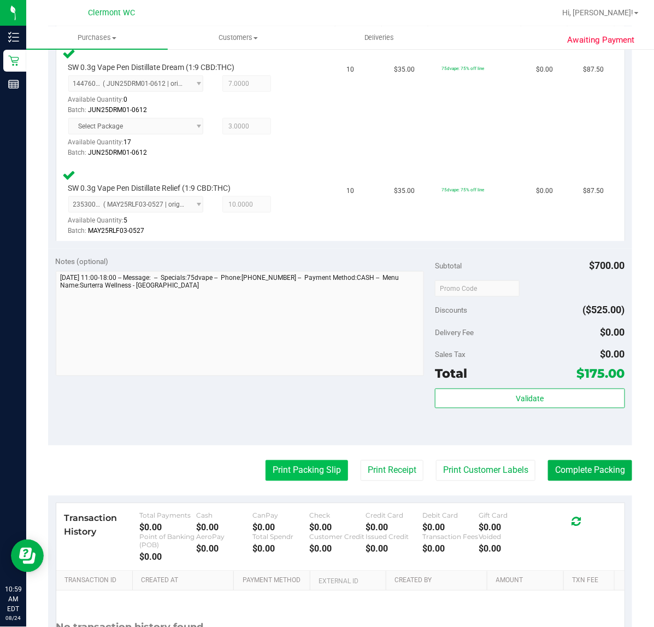
click at [280, 468] on button "Print Packing Slip" at bounding box center [306, 470] width 82 height 21
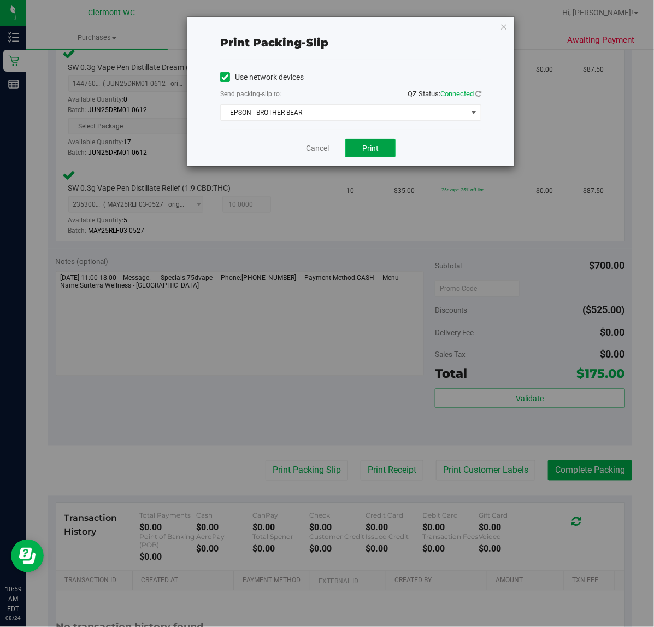
click at [370, 150] on span "Print" at bounding box center [370, 148] width 16 height 9
click at [312, 151] on link "Cancel" at bounding box center [317, 148] width 23 height 11
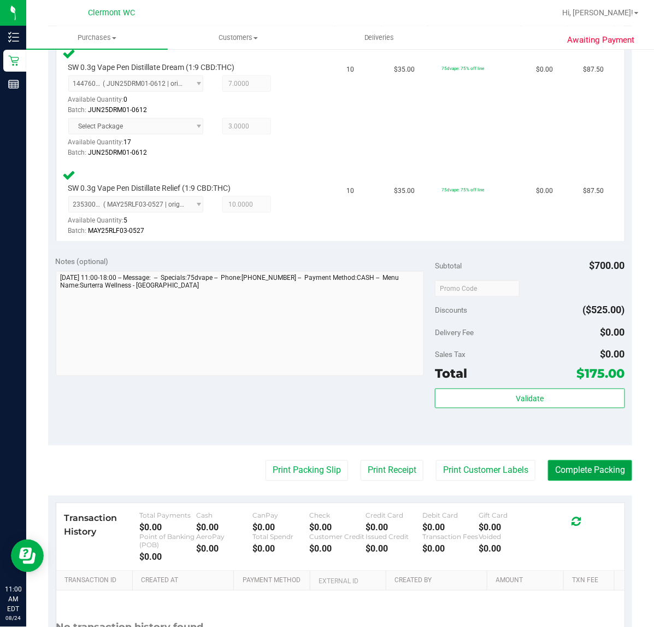
click at [585, 471] on button "Complete Packing" at bounding box center [590, 470] width 84 height 21
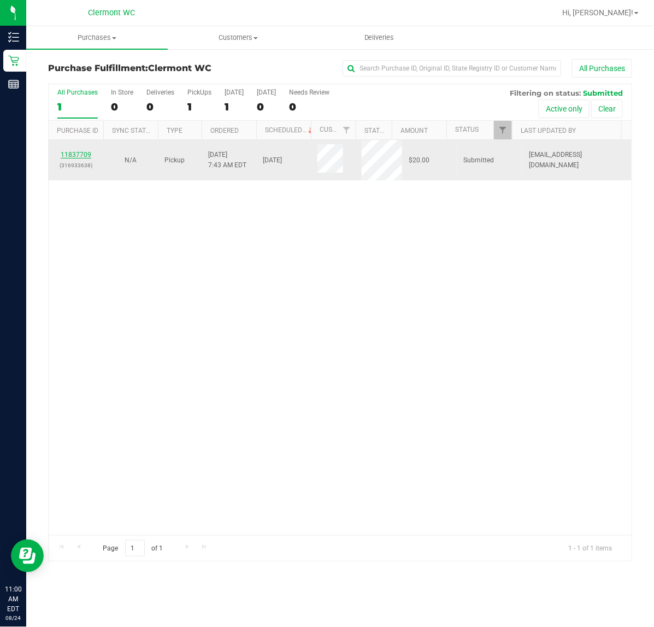
click at [72, 157] on link "11837709" at bounding box center [76, 155] width 31 height 8
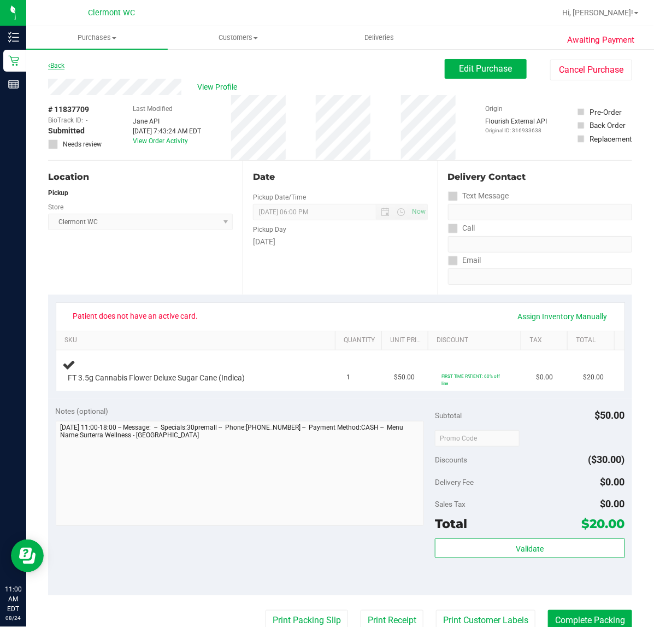
click at [58, 64] on link "Back" at bounding box center [56, 66] width 16 height 8
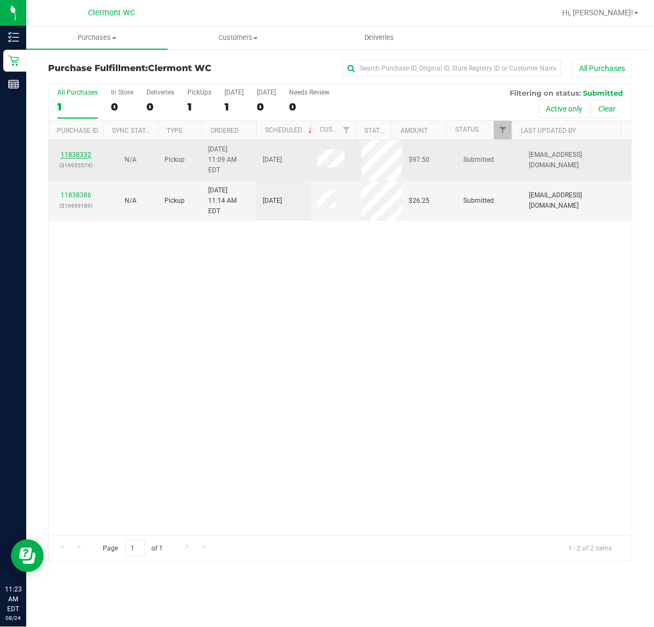
click at [78, 151] on link "11838332" at bounding box center [76, 155] width 31 height 8
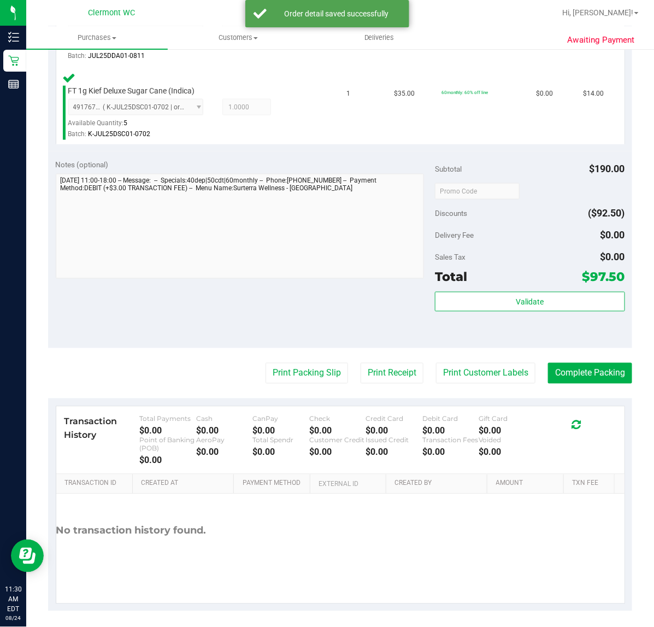
scroll to position [442, 0]
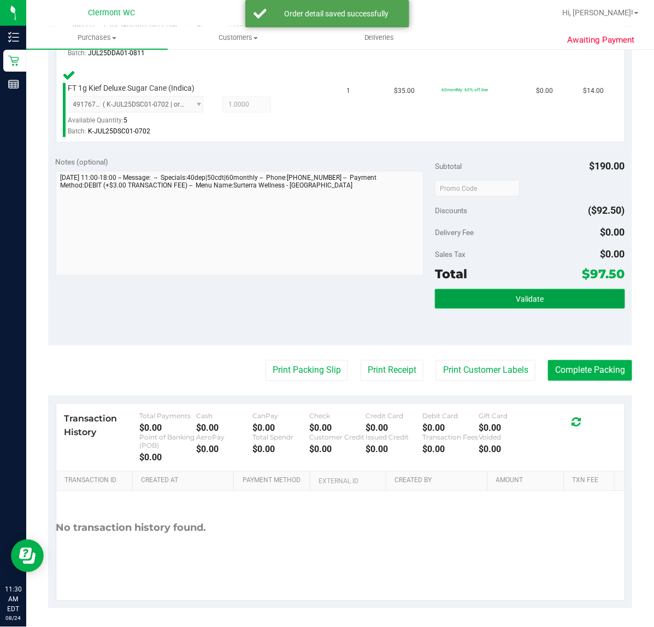
click at [516, 292] on button "Validate" at bounding box center [530, 299] width 190 height 20
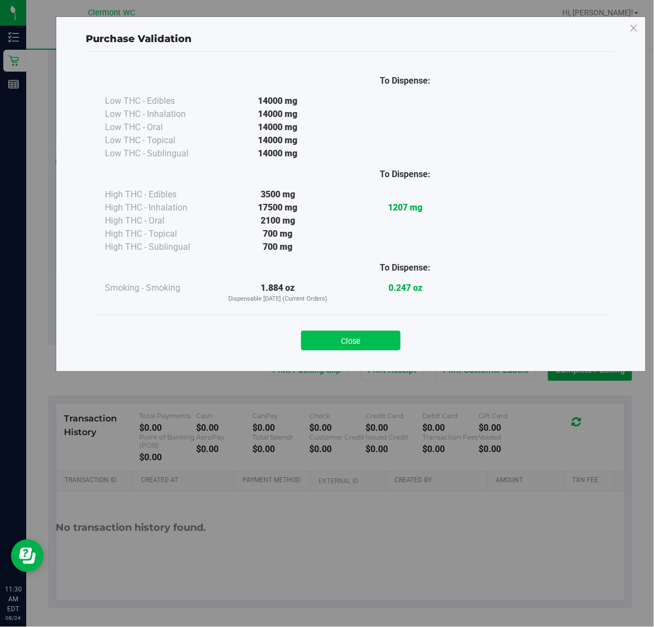
click at [365, 336] on button "Close" at bounding box center [350, 340] width 99 height 20
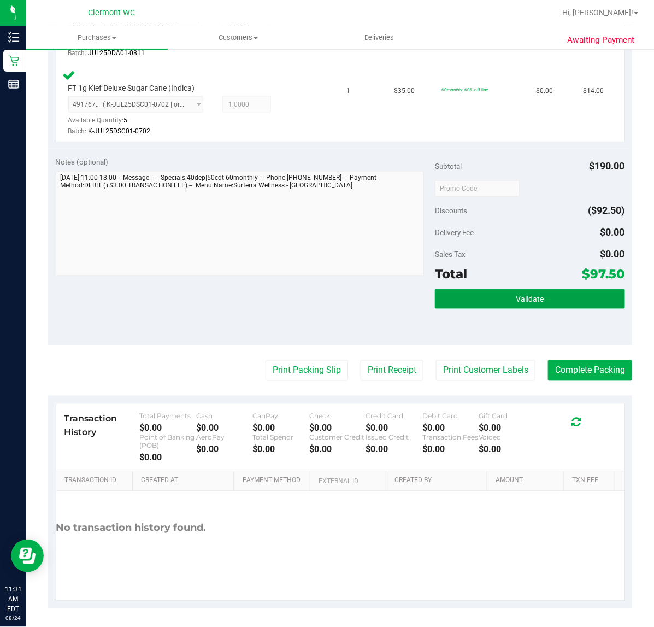
click at [498, 299] on button "Validate" at bounding box center [530, 299] width 190 height 20
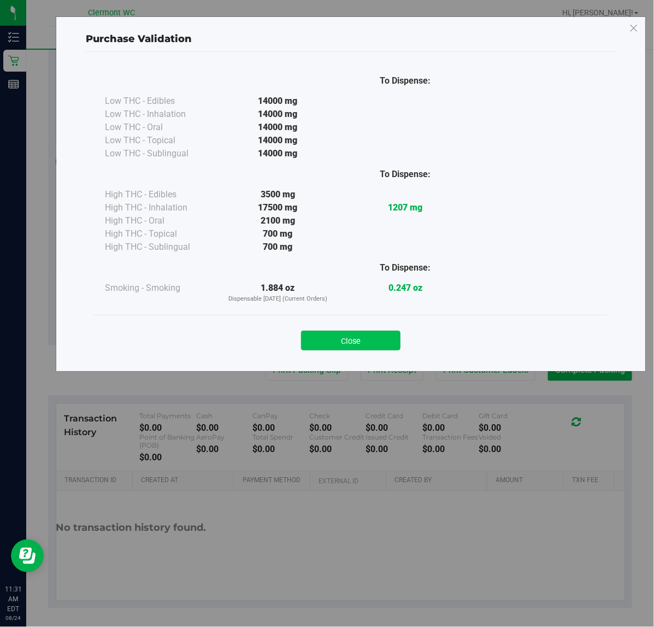
click at [348, 336] on button "Close" at bounding box center [350, 340] width 99 height 20
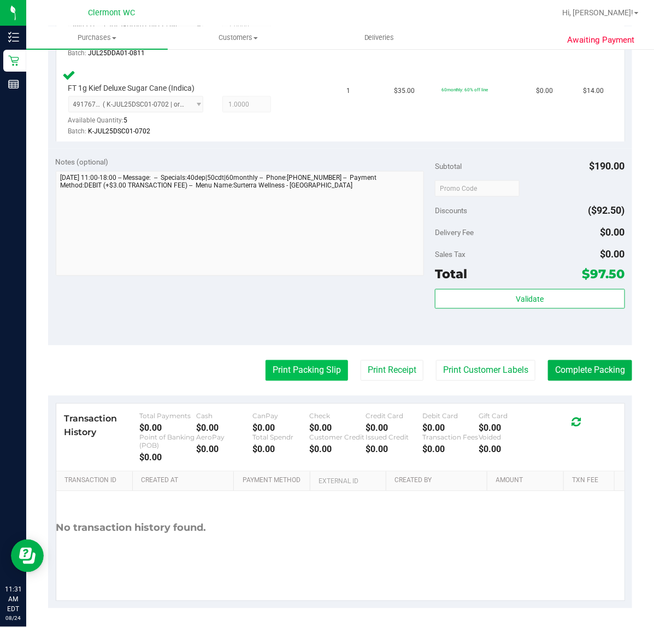
click at [285, 367] on button "Print Packing Slip" at bounding box center [306, 370] width 82 height 21
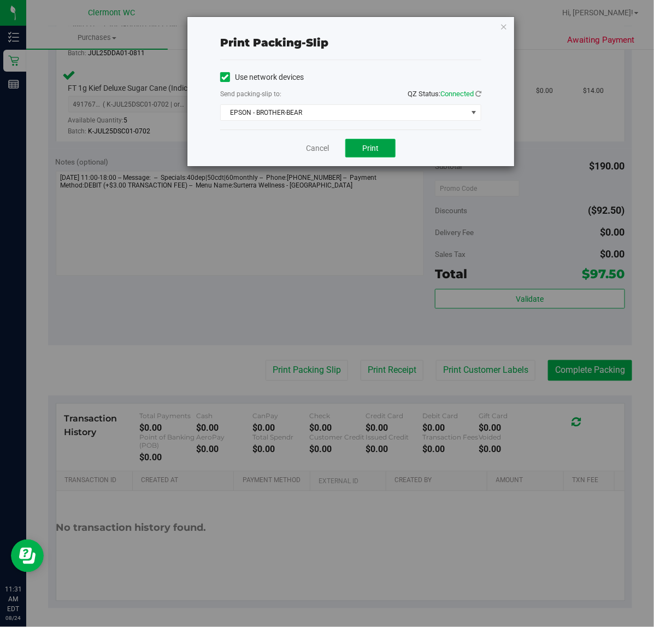
click at [381, 149] on button "Print" at bounding box center [370, 148] width 50 height 19
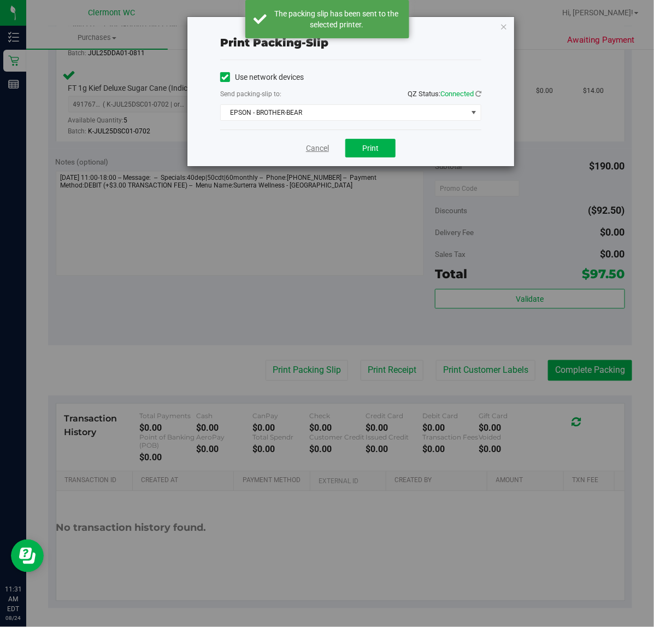
click at [314, 151] on link "Cancel" at bounding box center [317, 148] width 23 height 11
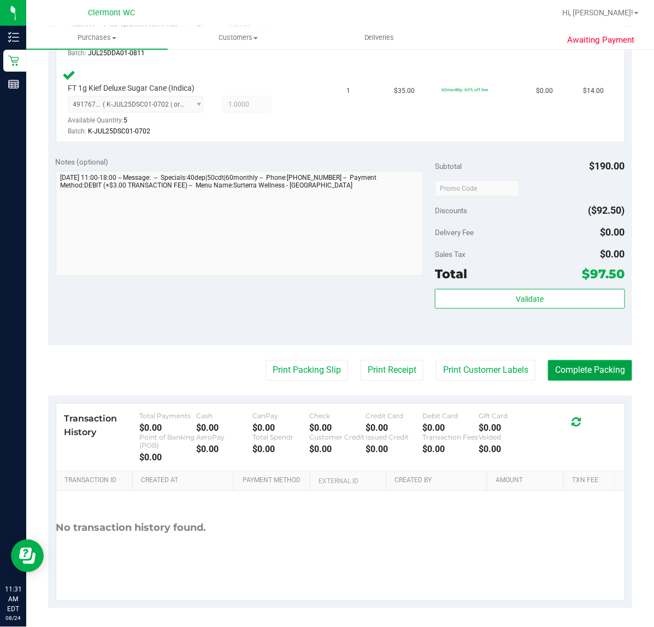
click at [578, 369] on button "Complete Packing" at bounding box center [590, 370] width 84 height 21
